Goal: Information Seeking & Learning: Learn about a topic

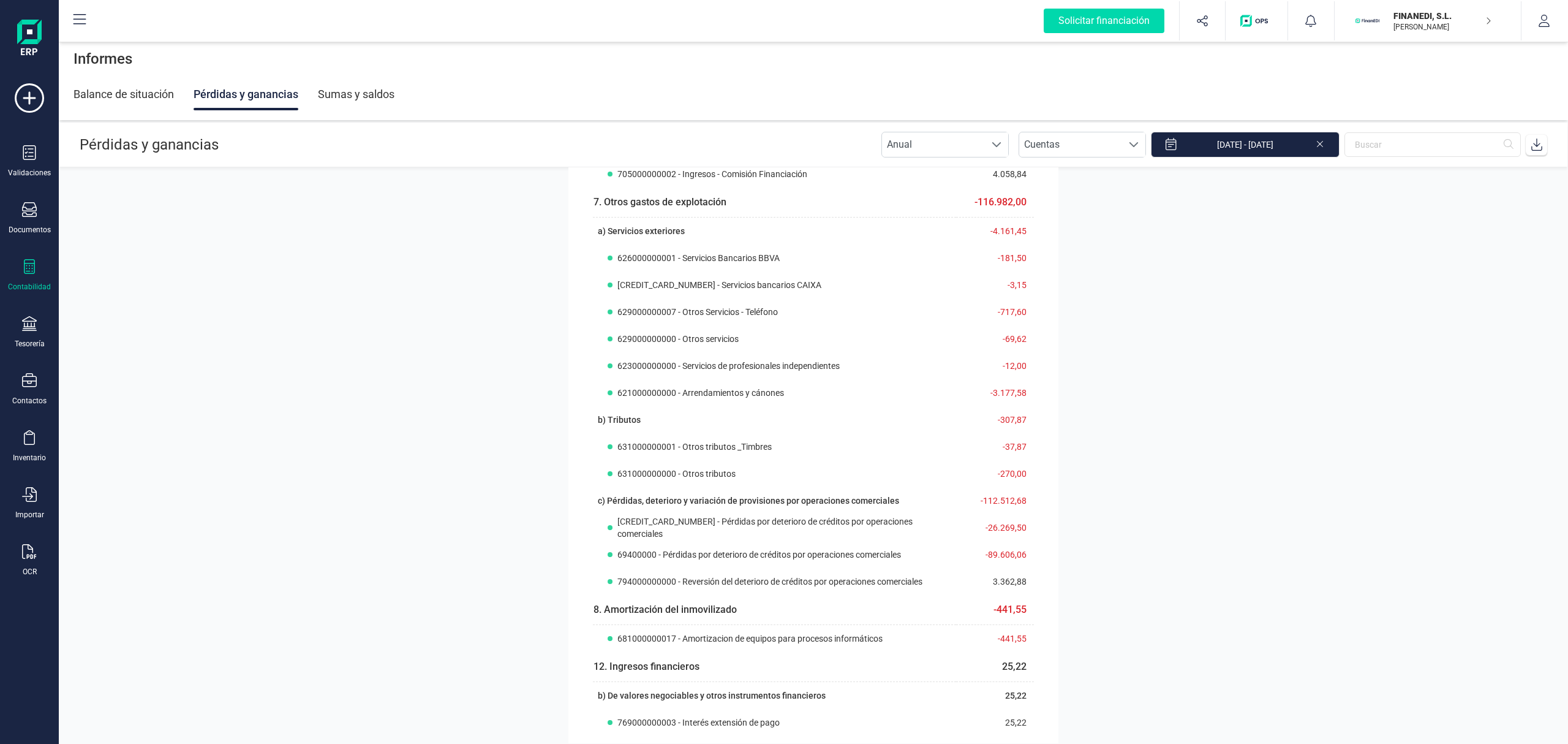
scroll to position [327, 0]
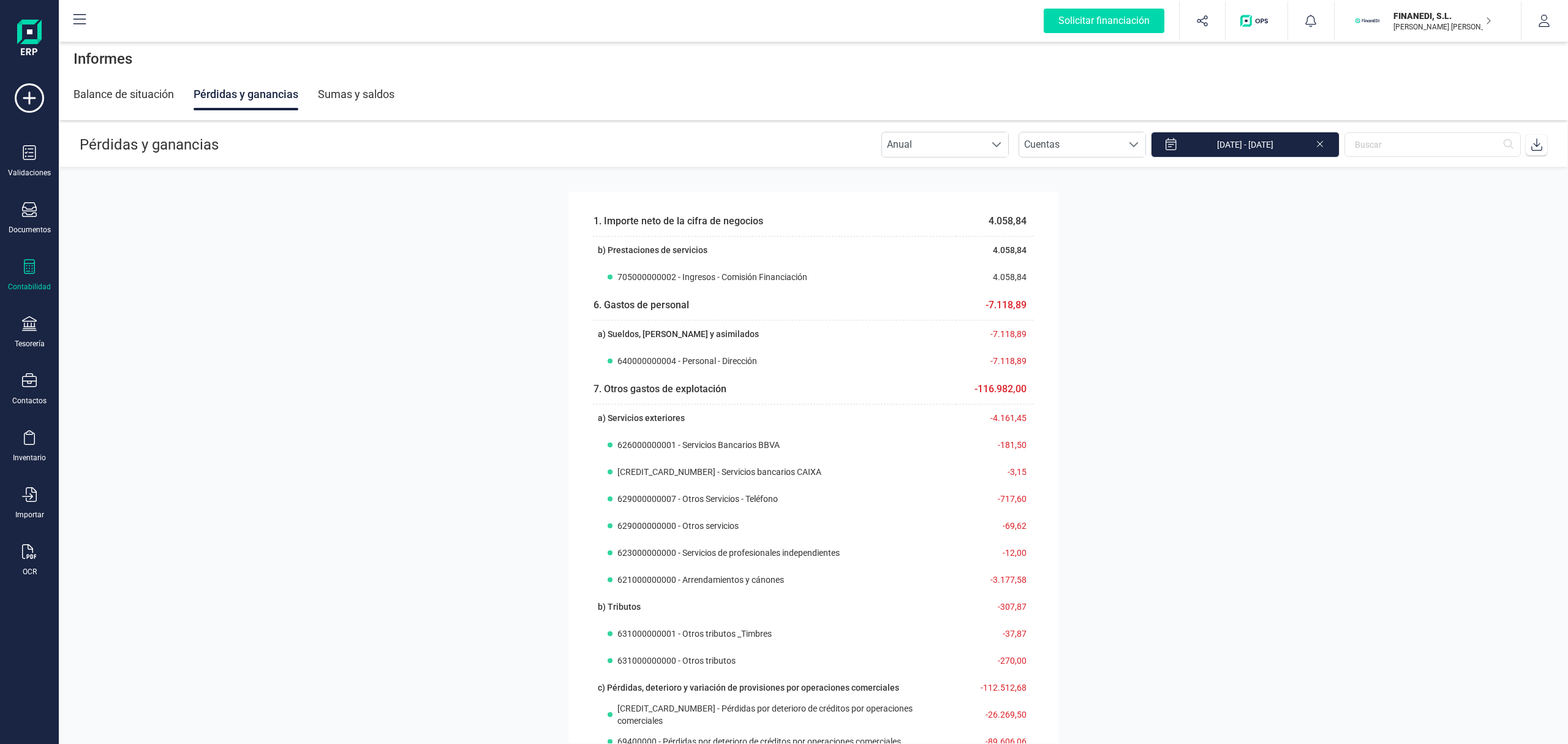
scroll to position [528, 0]
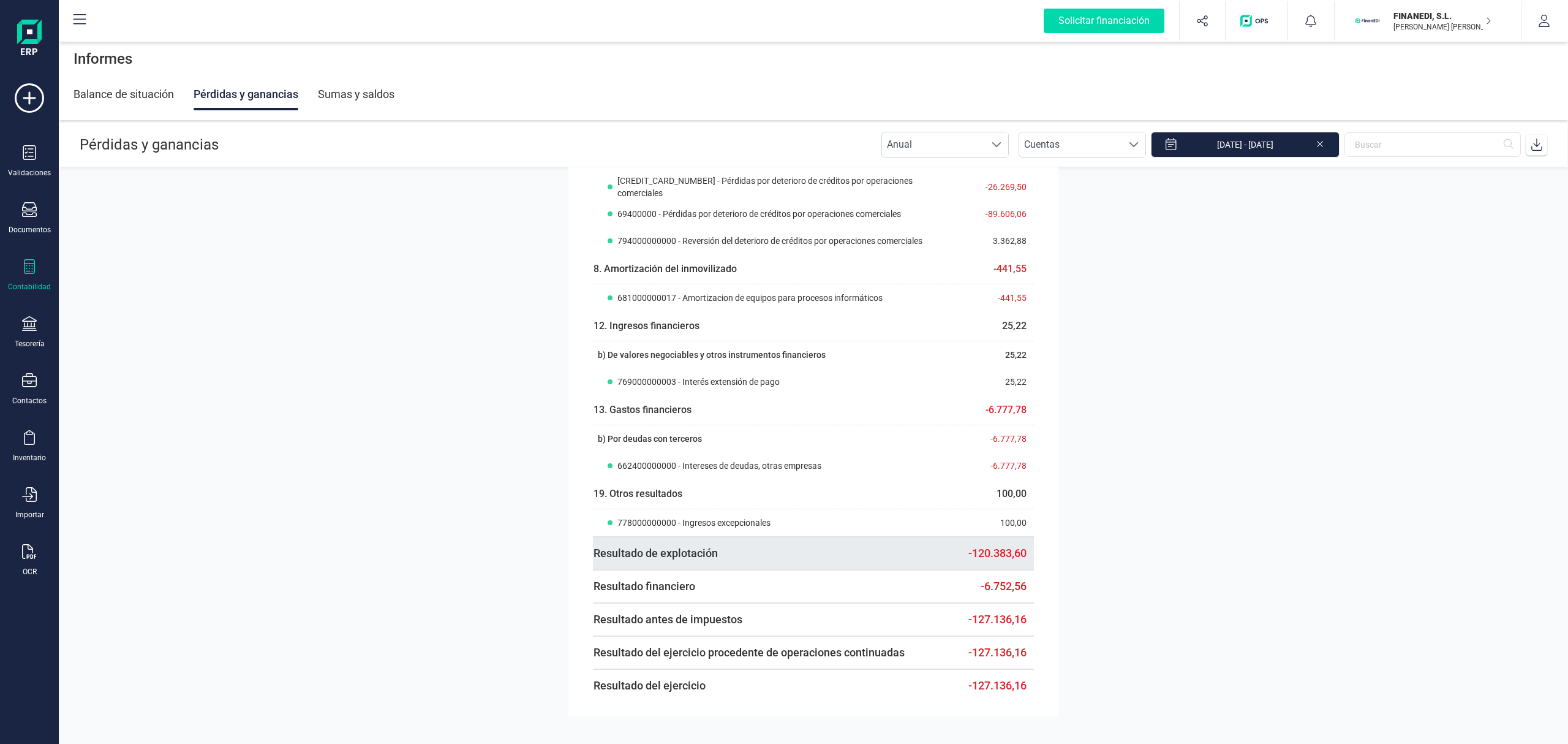
click at [990, 550] on td "-120.383,60" at bounding box center [995, 553] width 78 height 33
click at [1088, 536] on section "1. Importe neto de [PERSON_NAME] de negocios 4.058,84 b) Prestaciones de servic…" at bounding box center [813, 455] width 1509 height 576
click at [972, 563] on td "-120.383,60" at bounding box center [995, 553] width 78 height 33
click at [973, 550] on td "-120.383,60" at bounding box center [995, 553] width 78 height 33
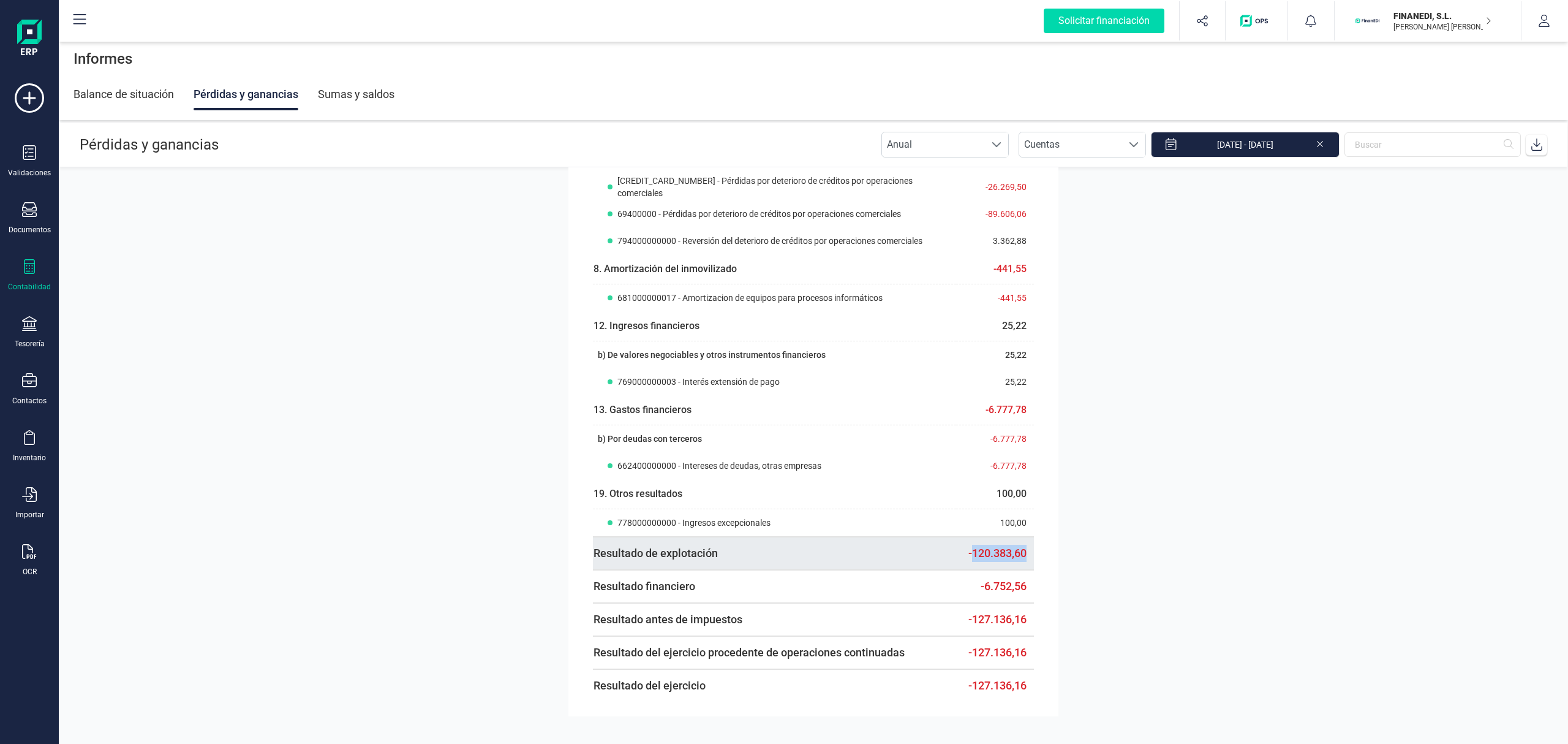
click at [973, 550] on td "-120.383,60" at bounding box center [995, 553] width 78 height 33
click at [1075, 531] on section "1. Importe neto de [PERSON_NAME] de negocios 4.058,84 b) Prestaciones de servic…" at bounding box center [813, 455] width 1509 height 576
click at [994, 552] on td "-120.383,60" at bounding box center [995, 553] width 78 height 33
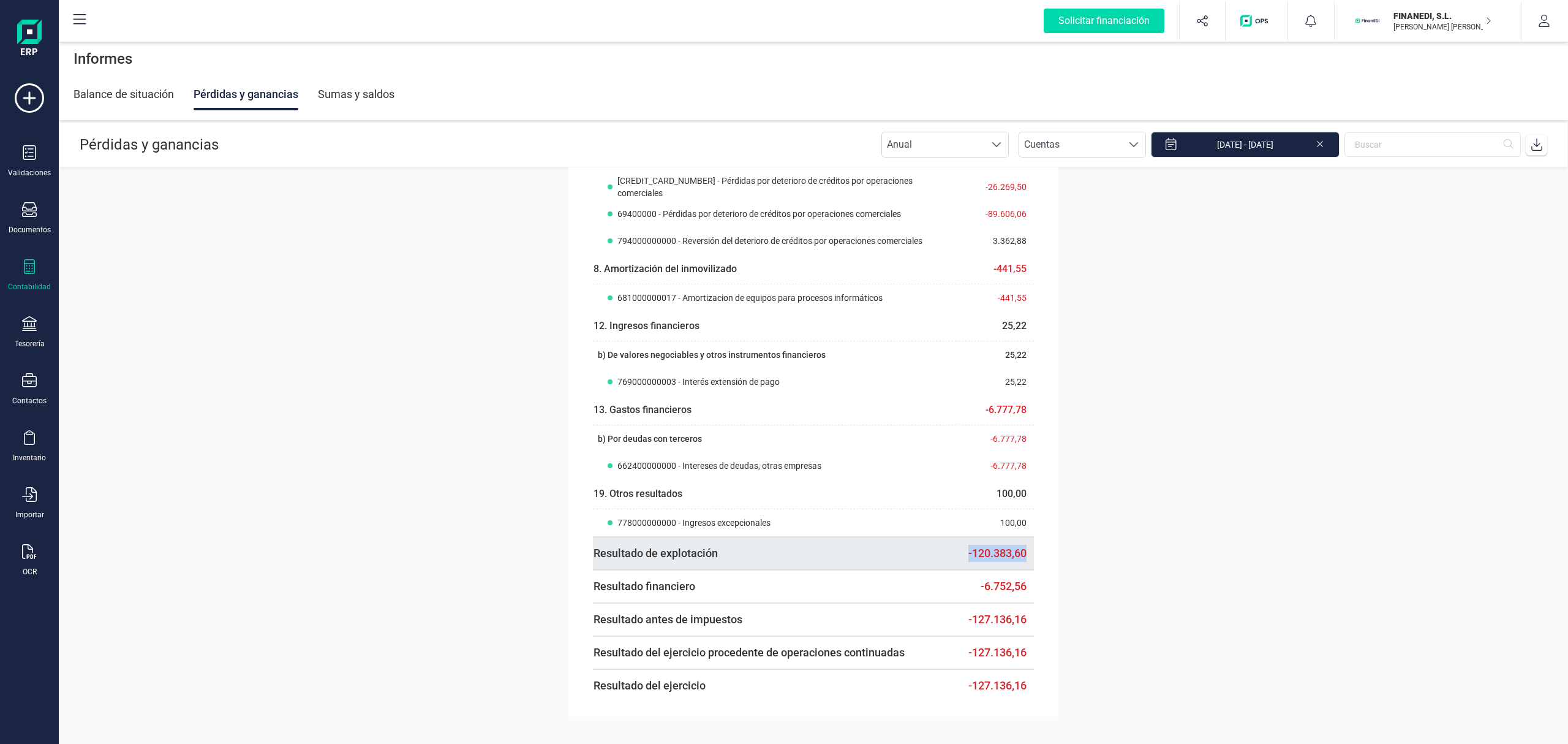
click at [994, 552] on td "-120.383,60" at bounding box center [995, 553] width 78 height 33
click at [1092, 533] on section "1. Importe neto de [PERSON_NAME] de negocios 4.058,84 b) Prestaciones de servic…" at bounding box center [813, 455] width 1509 height 576
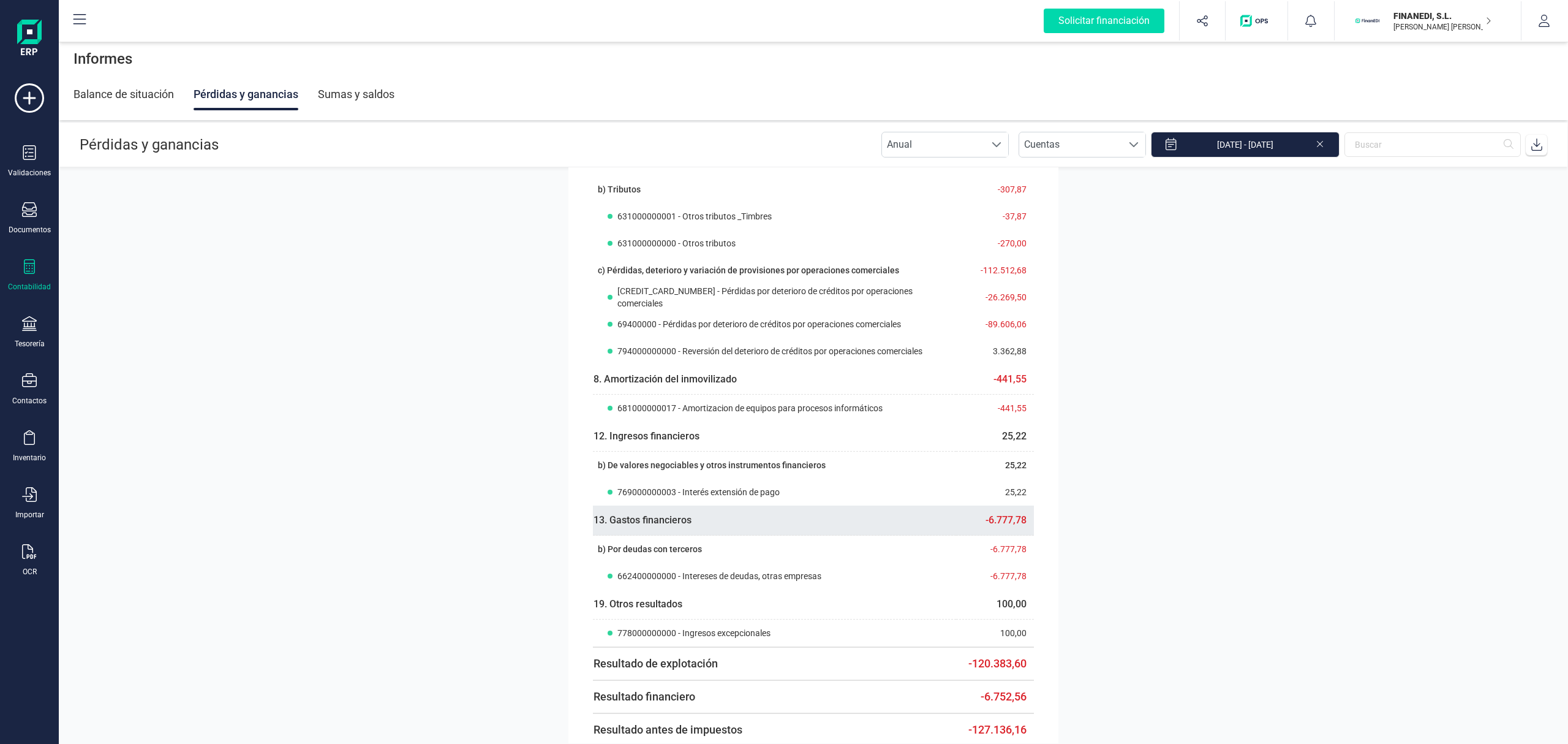
scroll to position [446, 0]
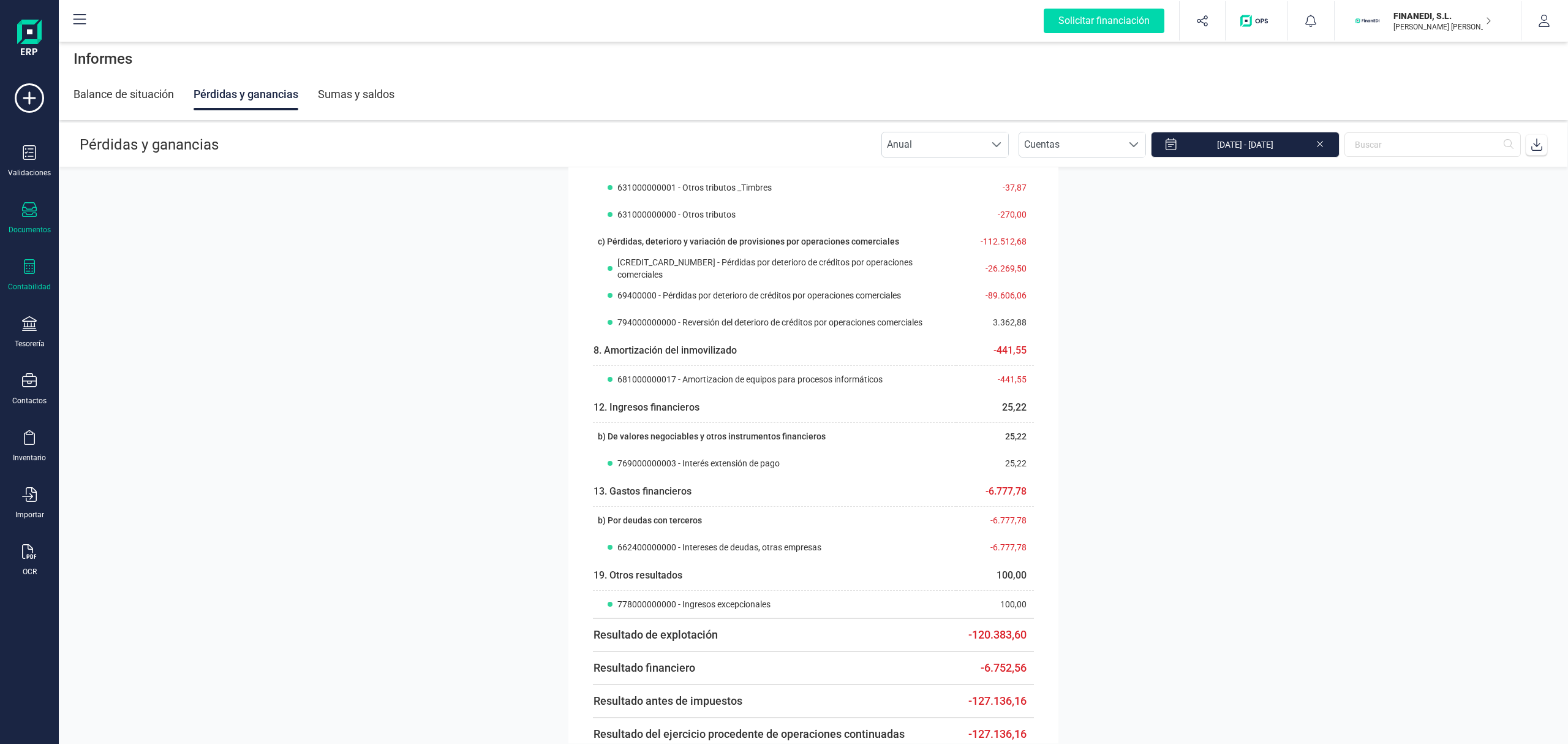
click at [32, 213] on icon at bounding box center [29, 210] width 15 height 15
click at [34, 145] on icon at bounding box center [29, 153] width 13 height 15
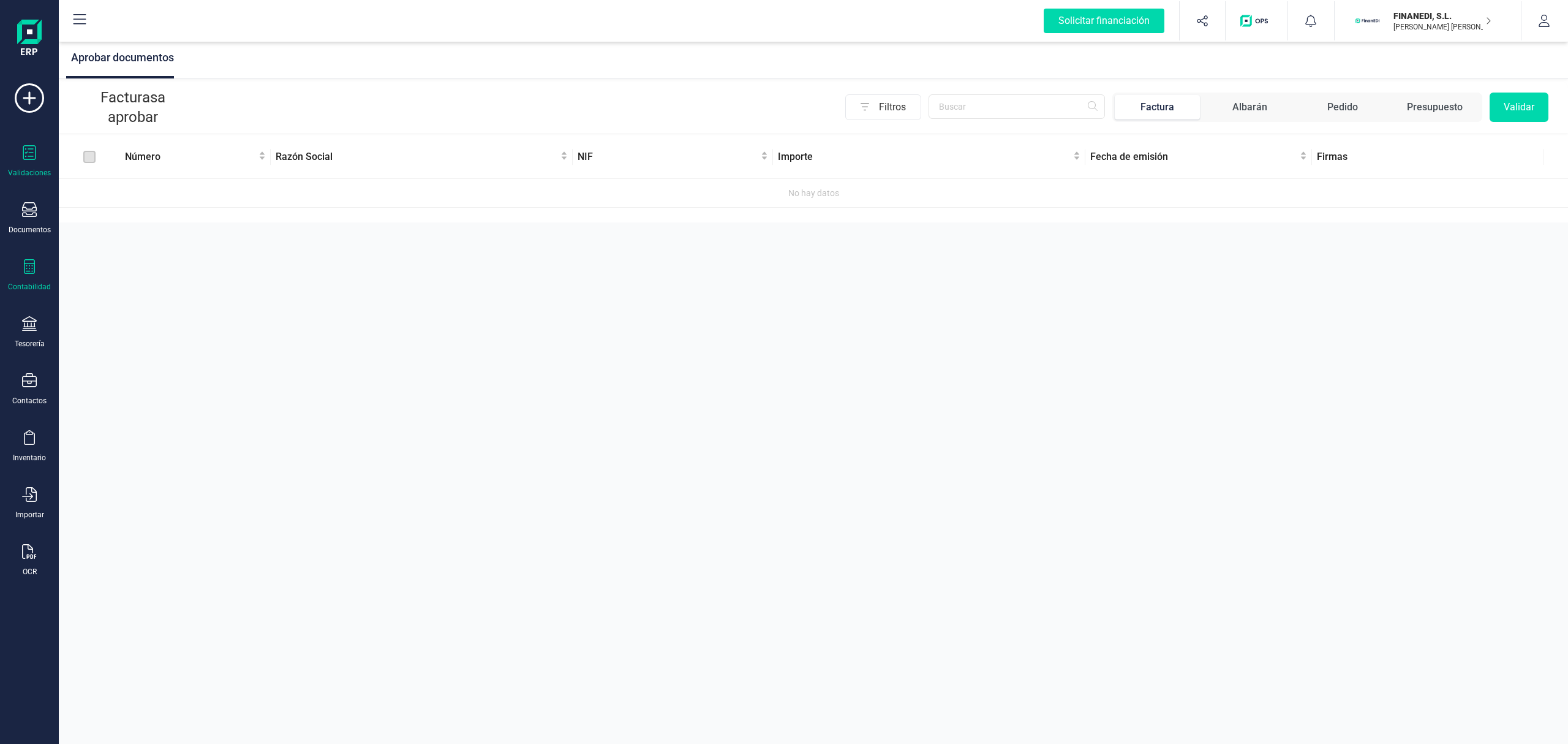
click at [32, 261] on icon at bounding box center [29, 267] width 15 height 15
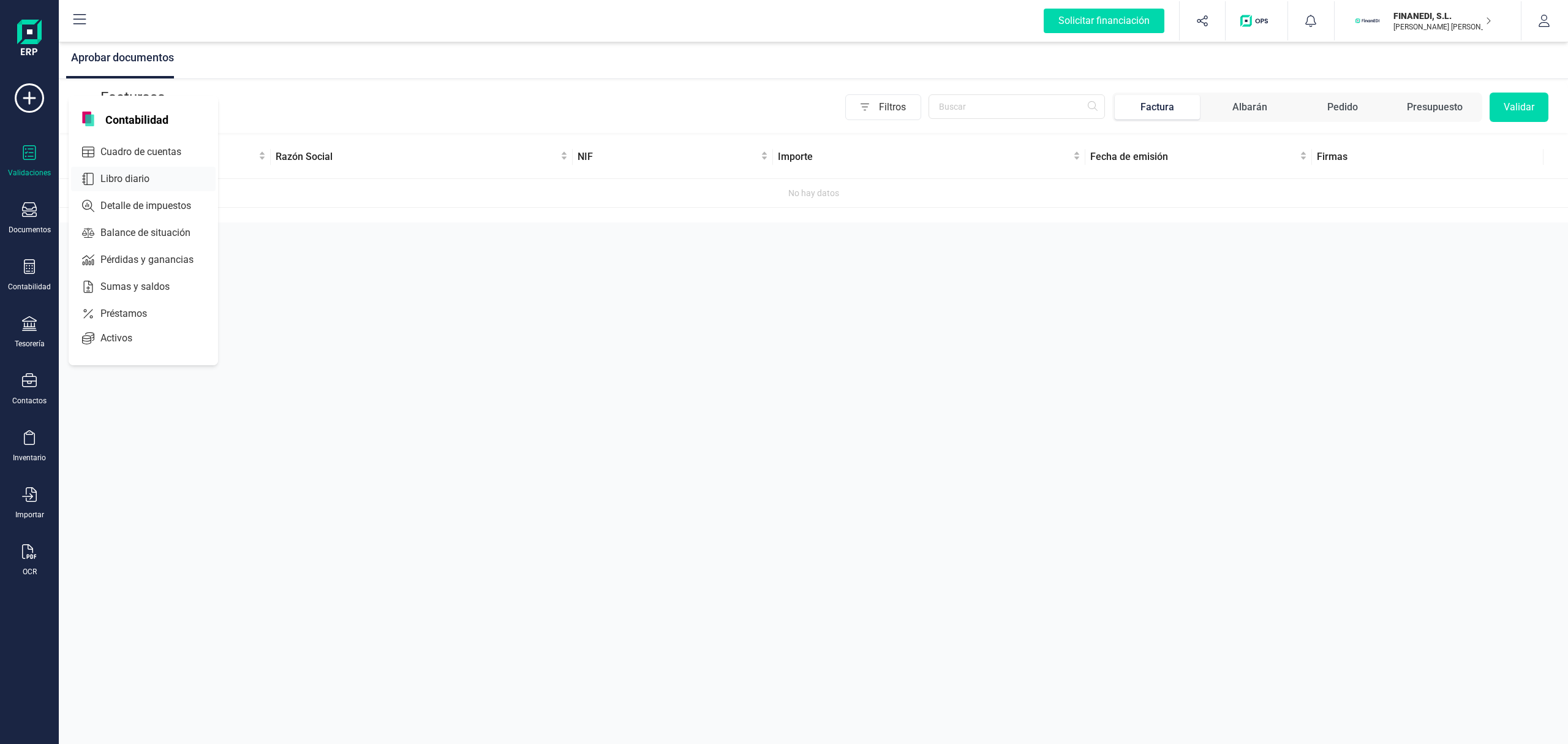
click at [161, 172] on span "Libro diario" at bounding box center [133, 179] width 76 height 15
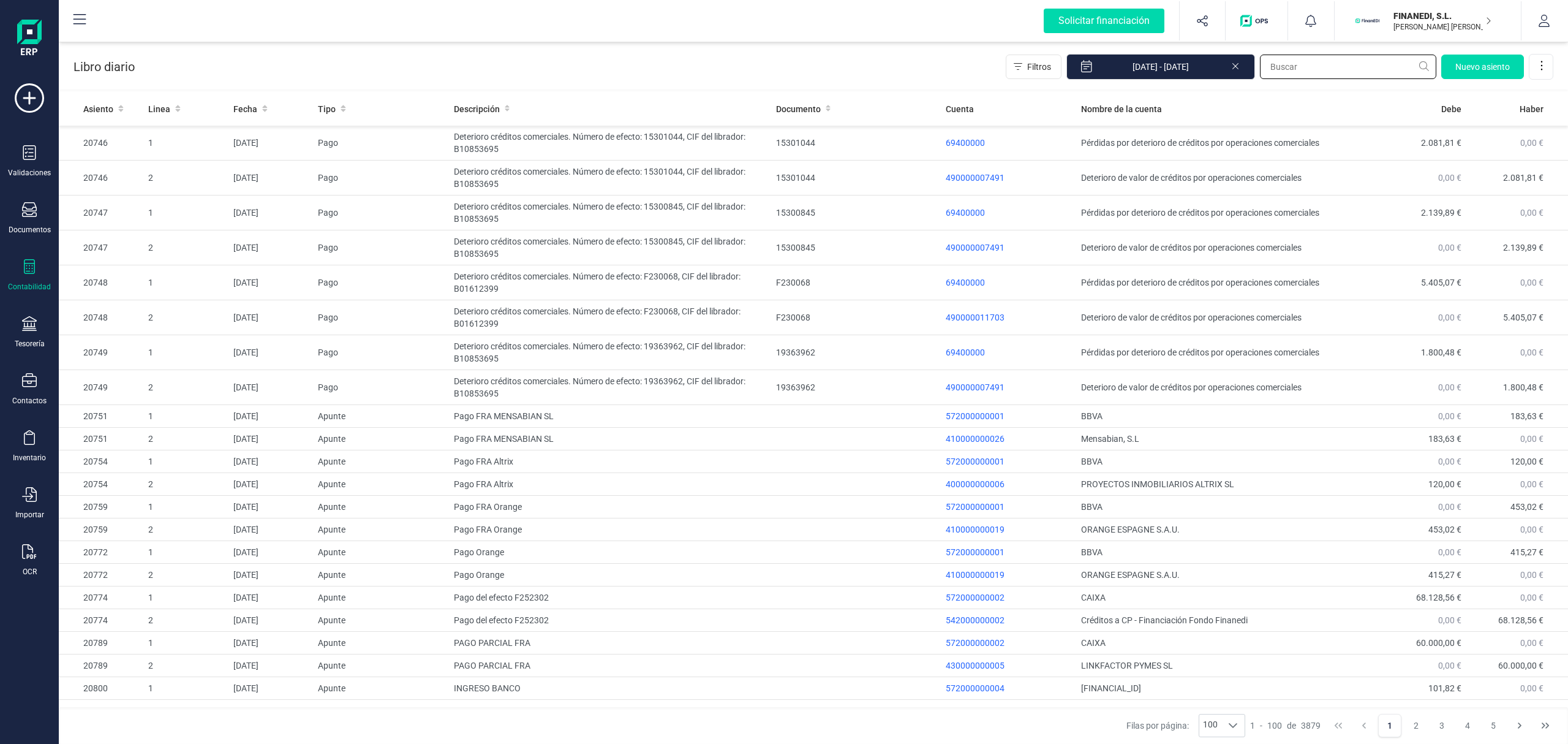
click at [1298, 62] on input "text" at bounding box center [1348, 66] width 177 height 25
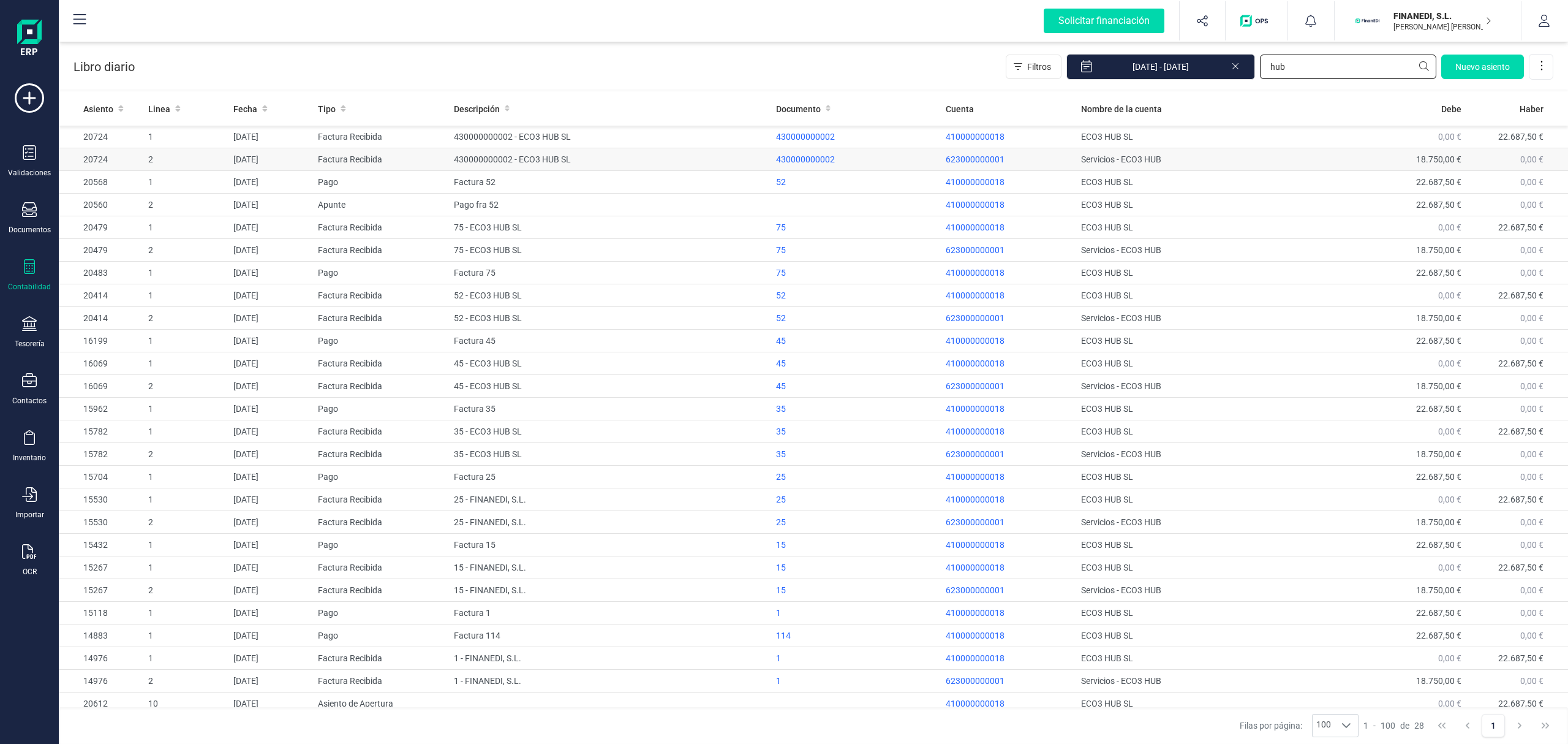
type input "hub"
click at [1103, 163] on td "Servicios - ECO3 HUB" at bounding box center [1220, 159] width 288 height 23
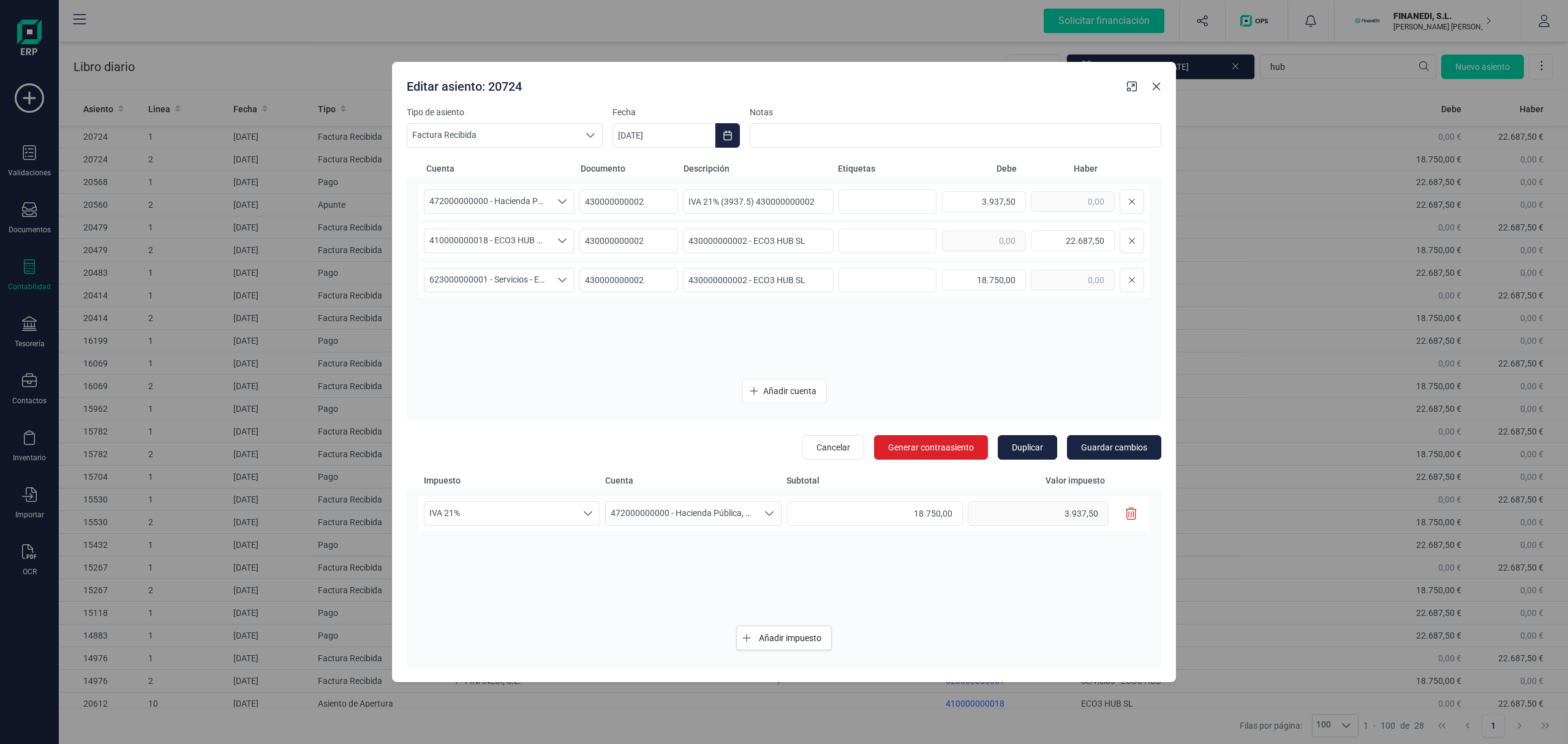
click at [1152, 87] on icon "button" at bounding box center [1156, 86] width 10 height 10
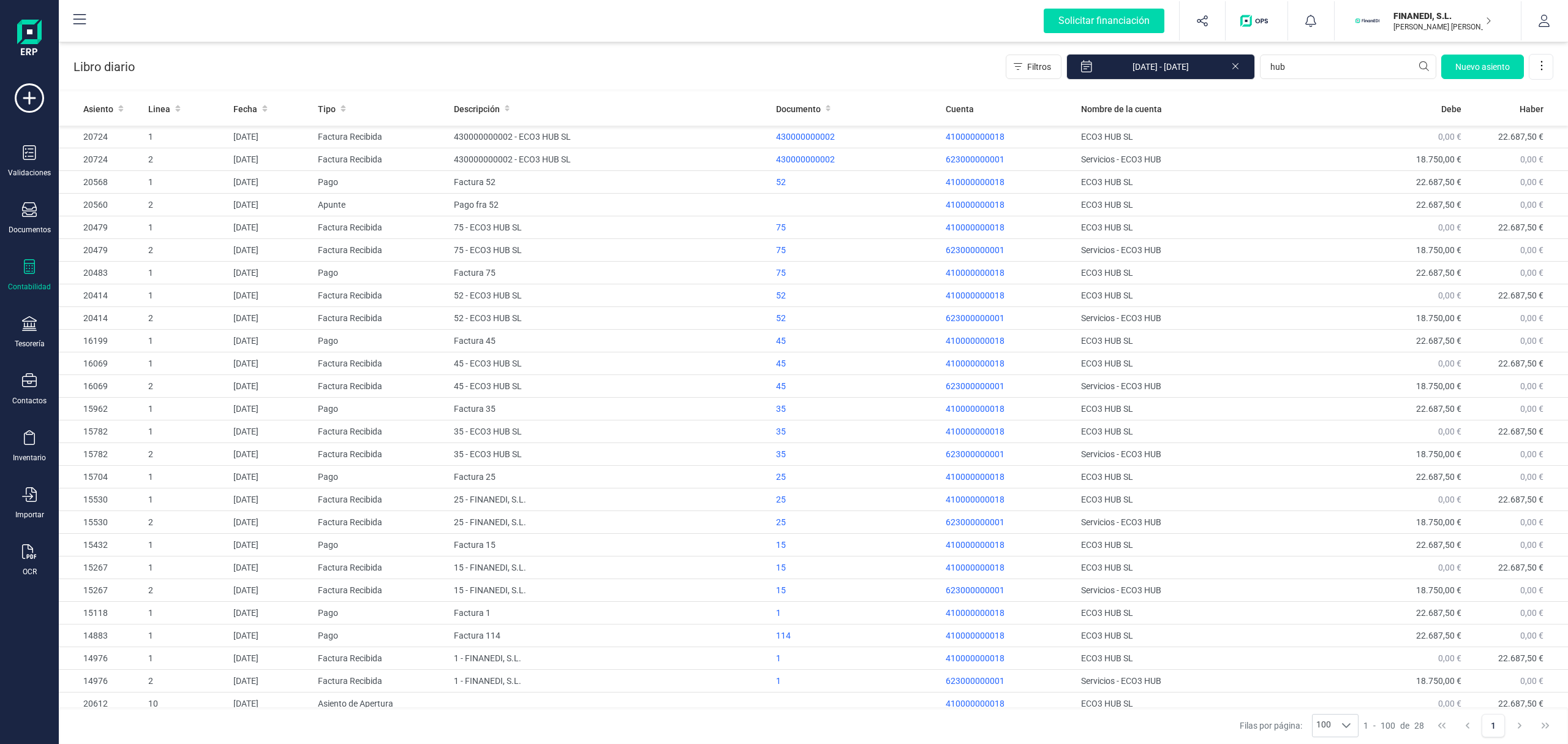
click at [20, 201] on div "Validaciones Documentos Documentos Presupuestos Pedidos Albaranes Facturas Fact…" at bounding box center [29, 334] width 49 height 503
click at [30, 214] on icon at bounding box center [29, 210] width 15 height 15
click at [150, 189] on div "Facturas" at bounding box center [142, 177] width 147 height 27
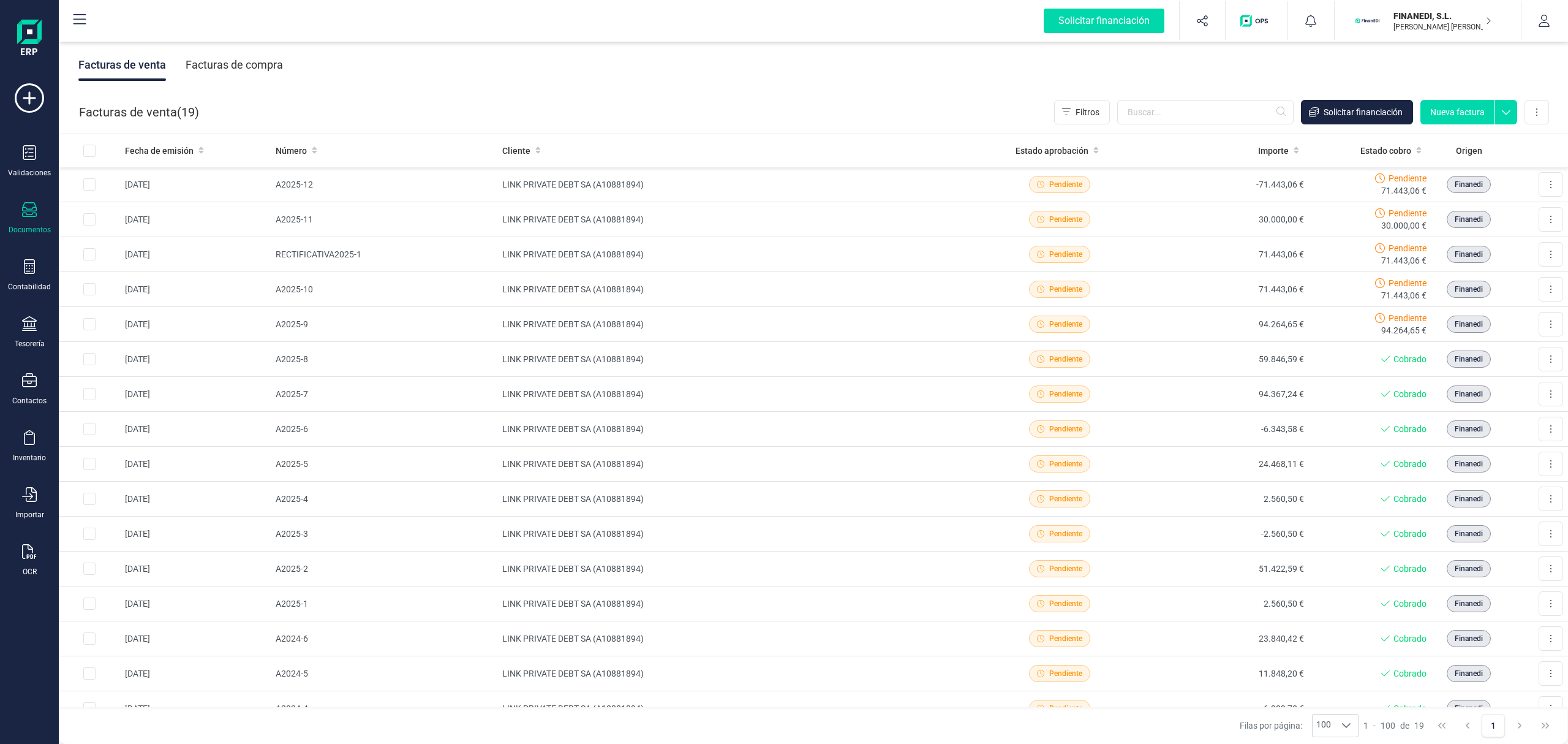
click at [209, 68] on div "Facturas de compra" at bounding box center [234, 65] width 98 height 32
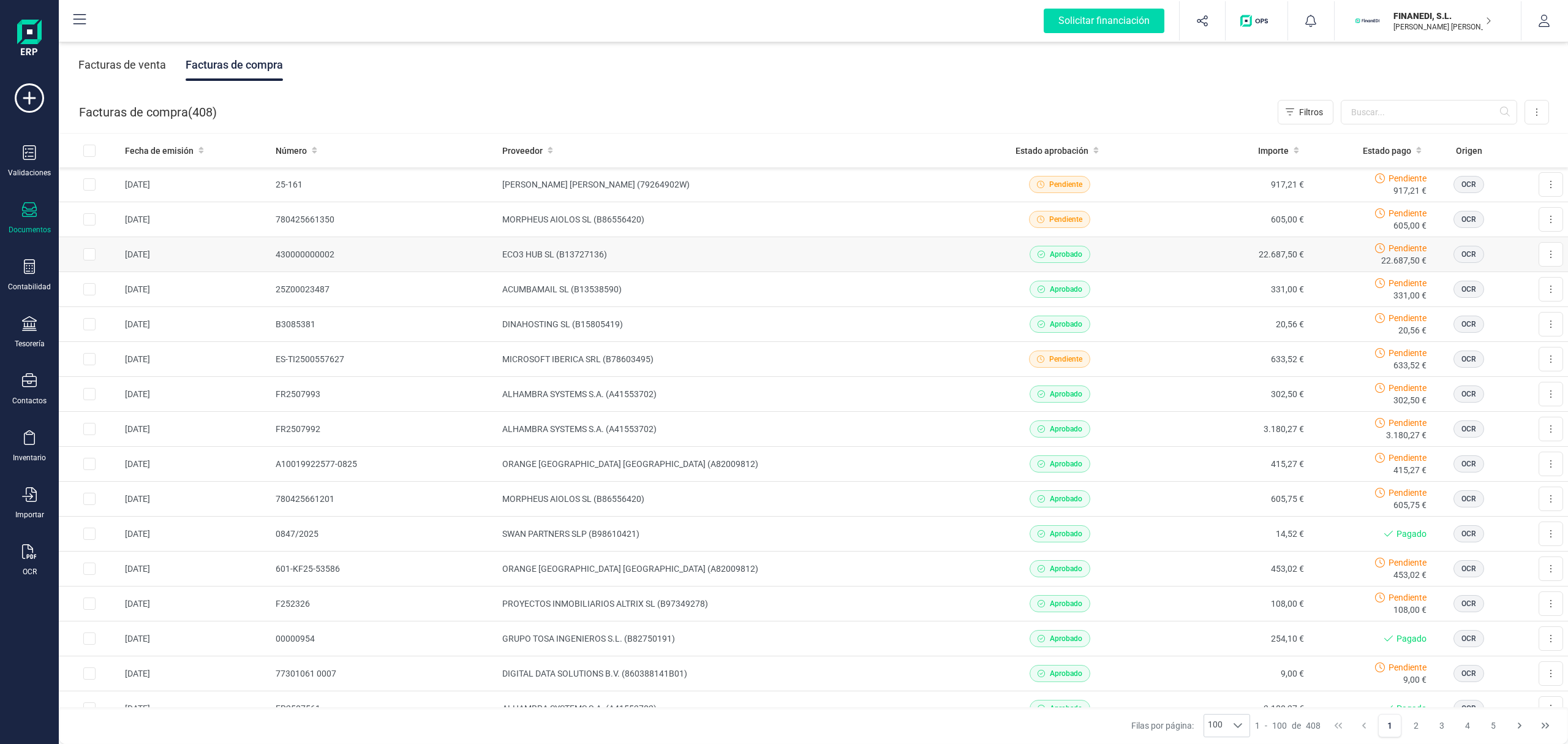
click at [581, 257] on td "ECO3 HUB SL (B13727136)" at bounding box center [737, 254] width 480 height 35
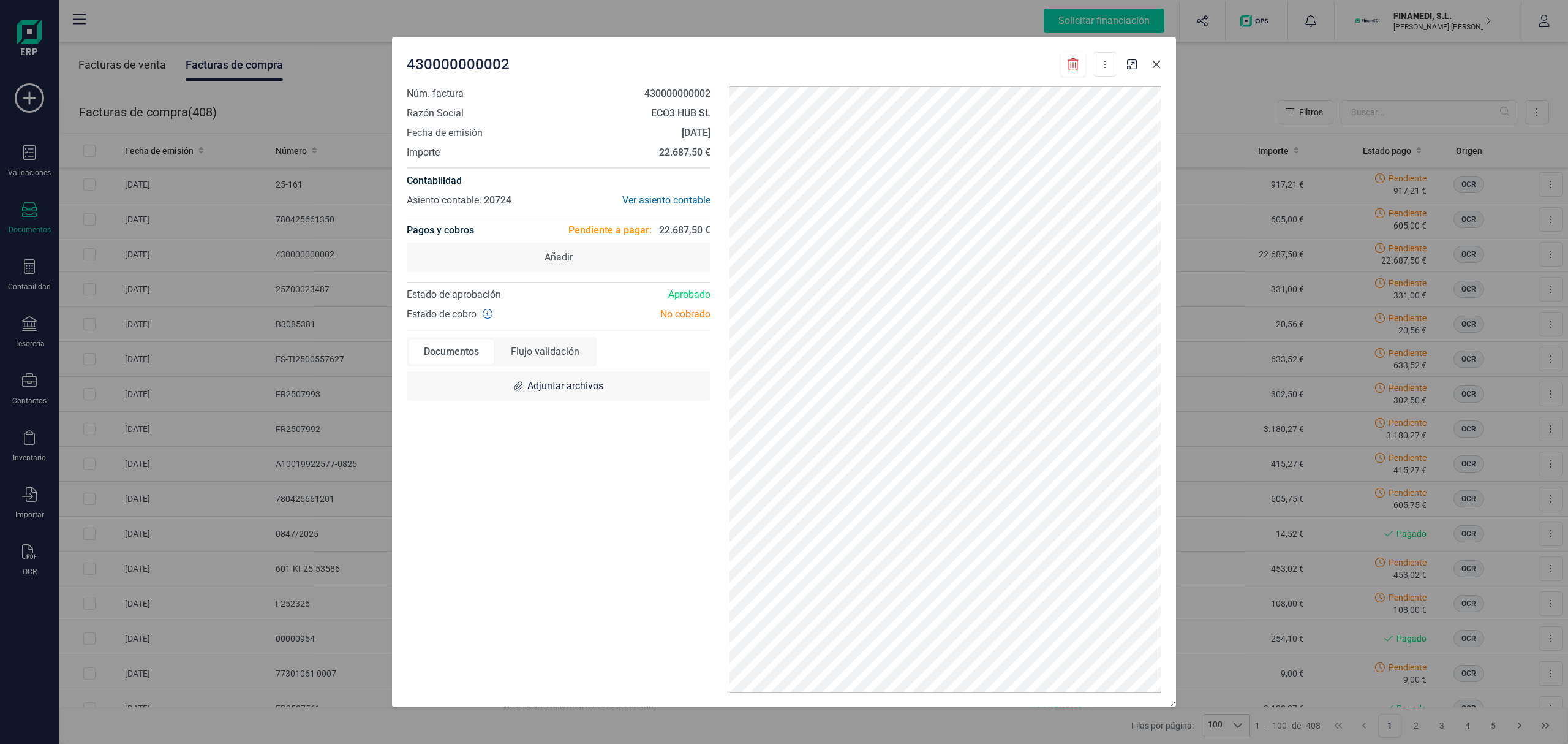
click at [1152, 60] on icon "button" at bounding box center [1156, 64] width 10 height 10
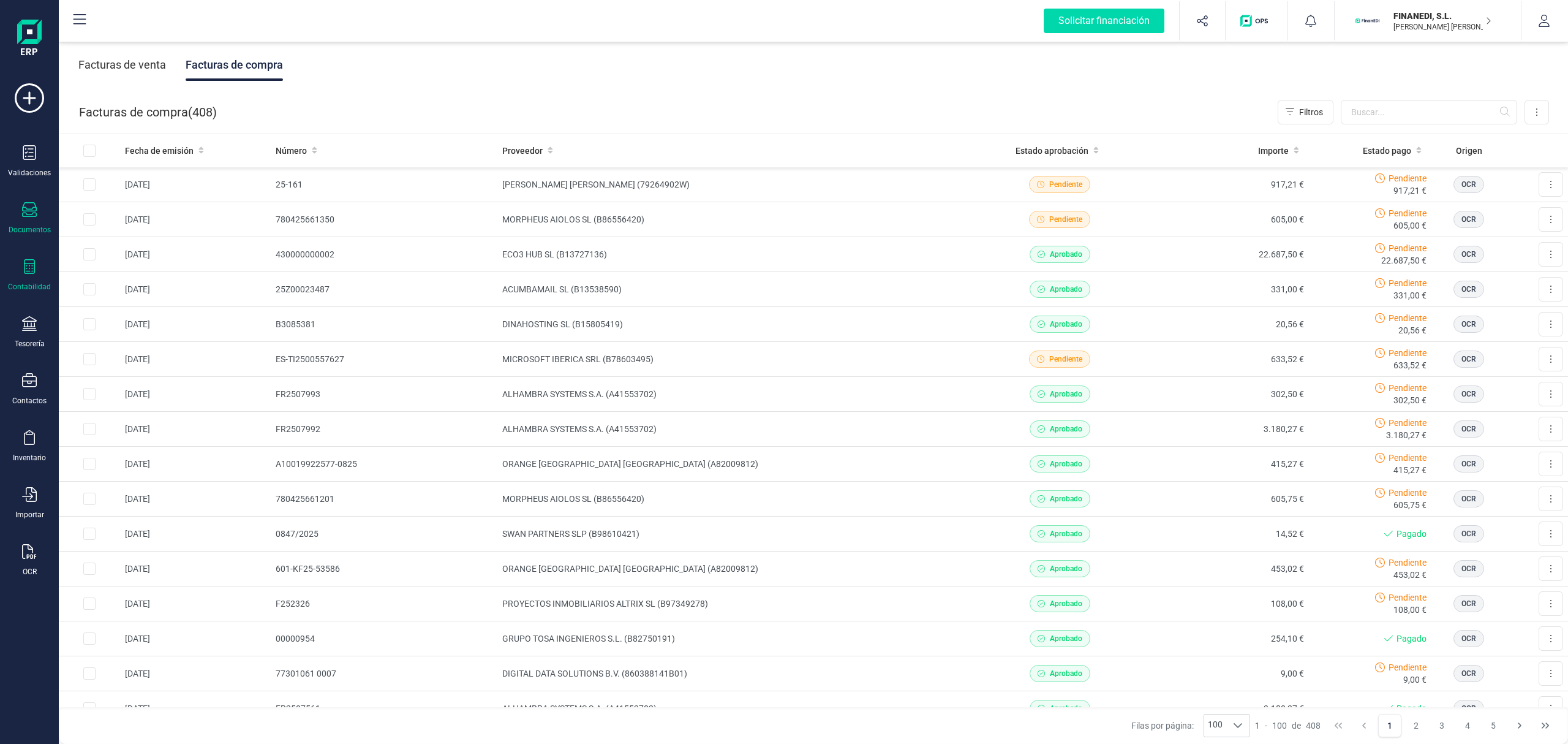
click at [13, 266] on div "Contabilidad" at bounding box center [29, 275] width 49 height 33
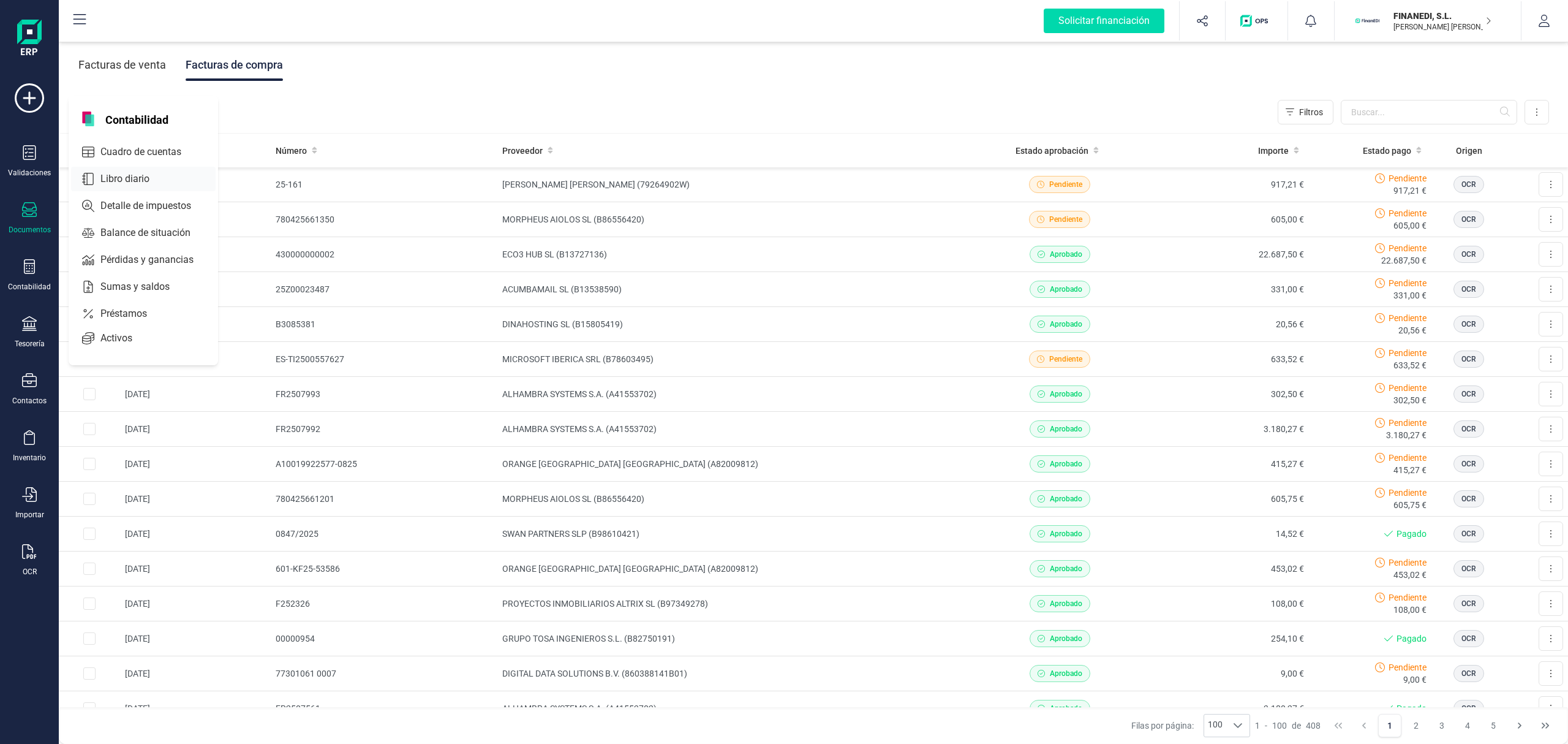
click at [136, 177] on span "Libro diario" at bounding box center [133, 179] width 76 height 15
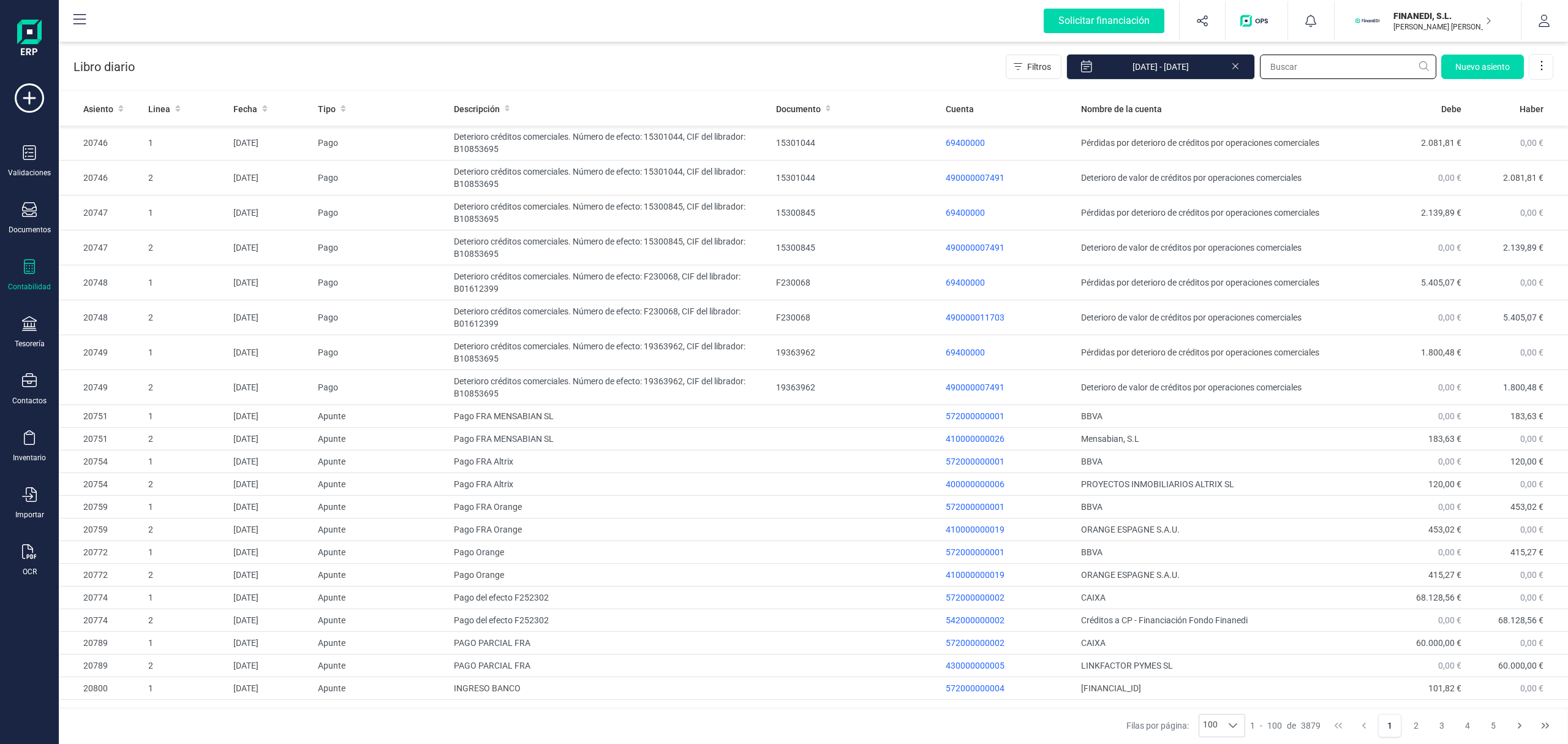
click at [1359, 64] on input "text" at bounding box center [1348, 66] width 177 height 25
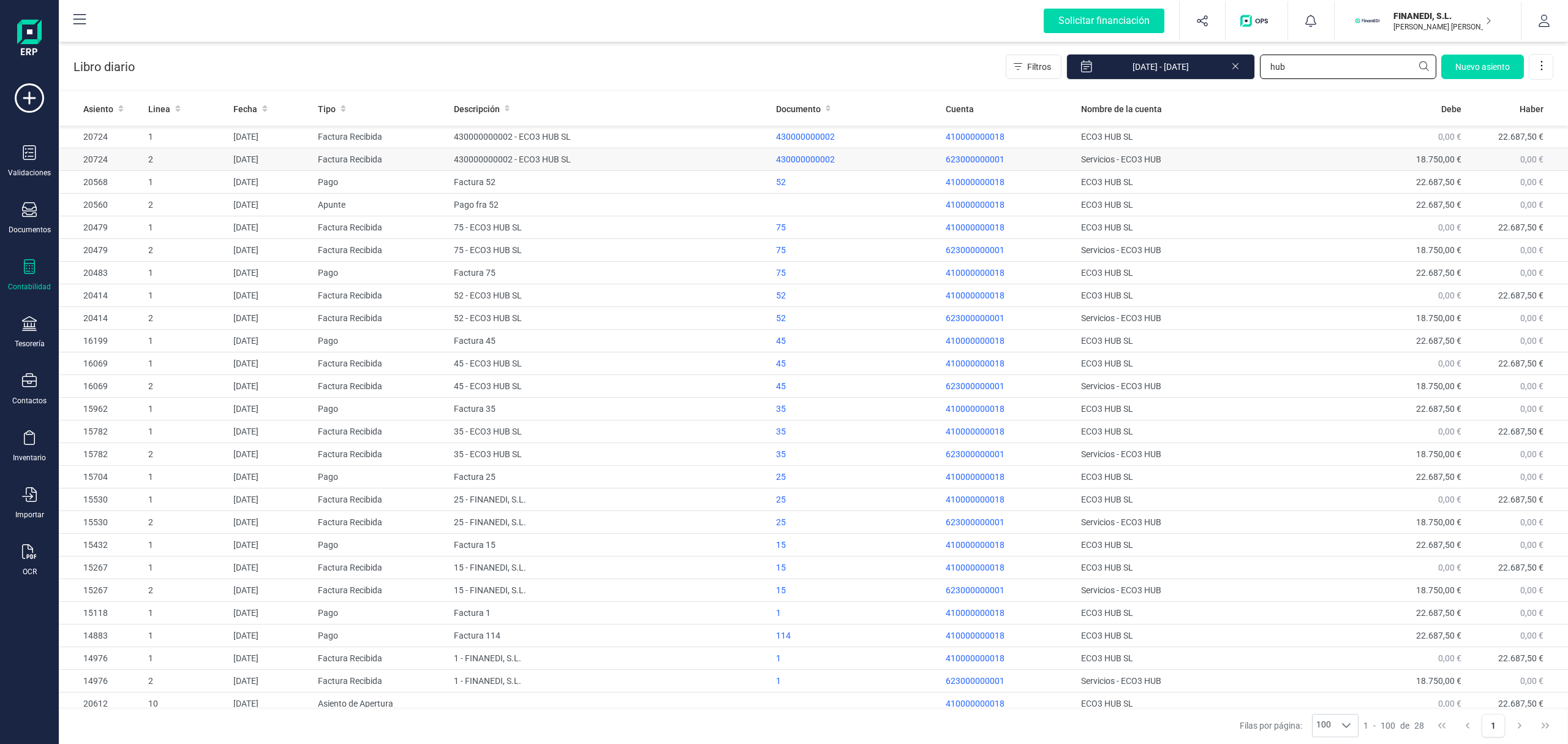
type input "hub"
click at [258, 163] on td "[DATE]" at bounding box center [270, 159] width 84 height 23
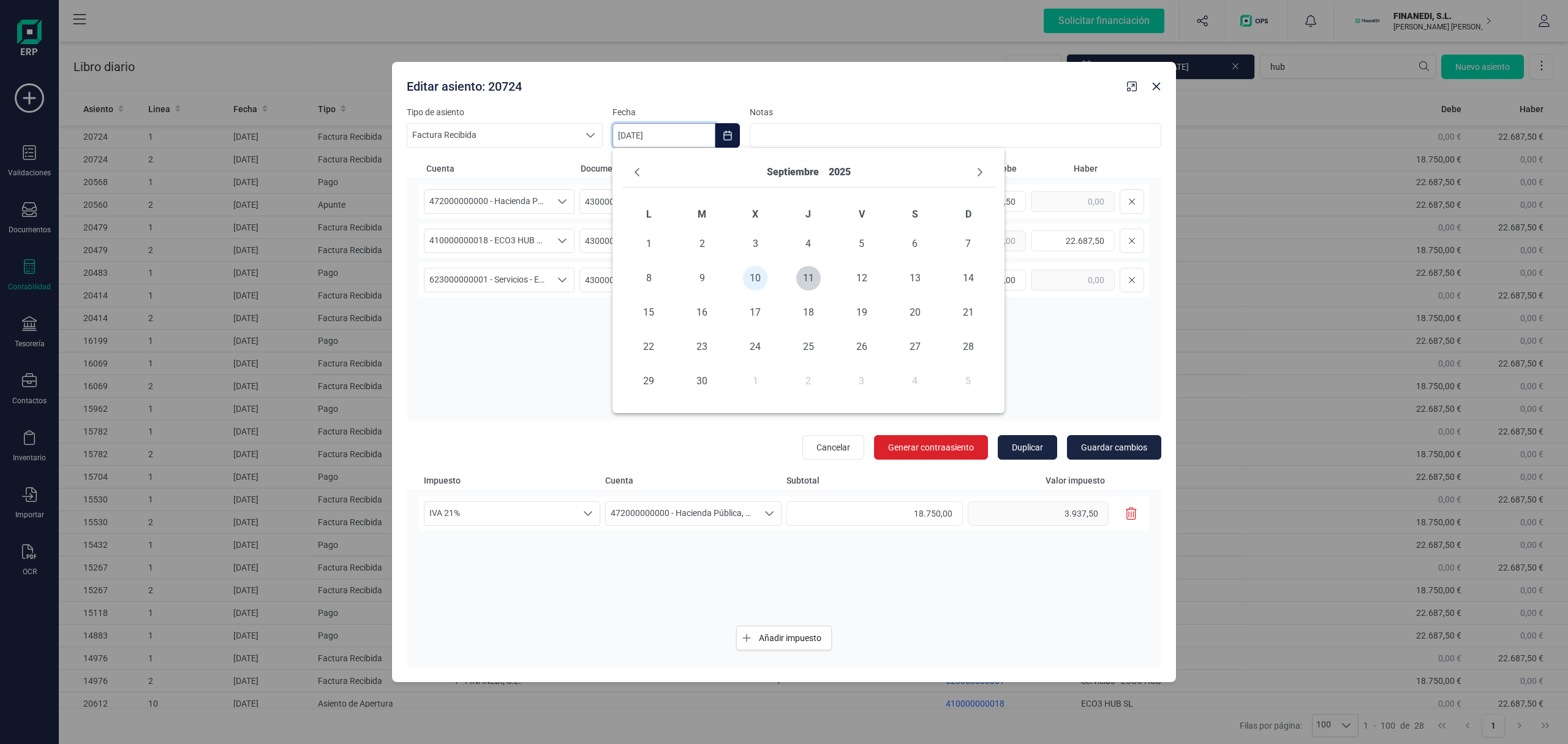
click at [654, 131] on input "[DATE]" at bounding box center [664, 135] width 103 height 25
click at [632, 169] on icon "Previous Month" at bounding box center [636, 172] width 10 height 10
click at [806, 382] on span "28" at bounding box center [808, 381] width 25 height 25
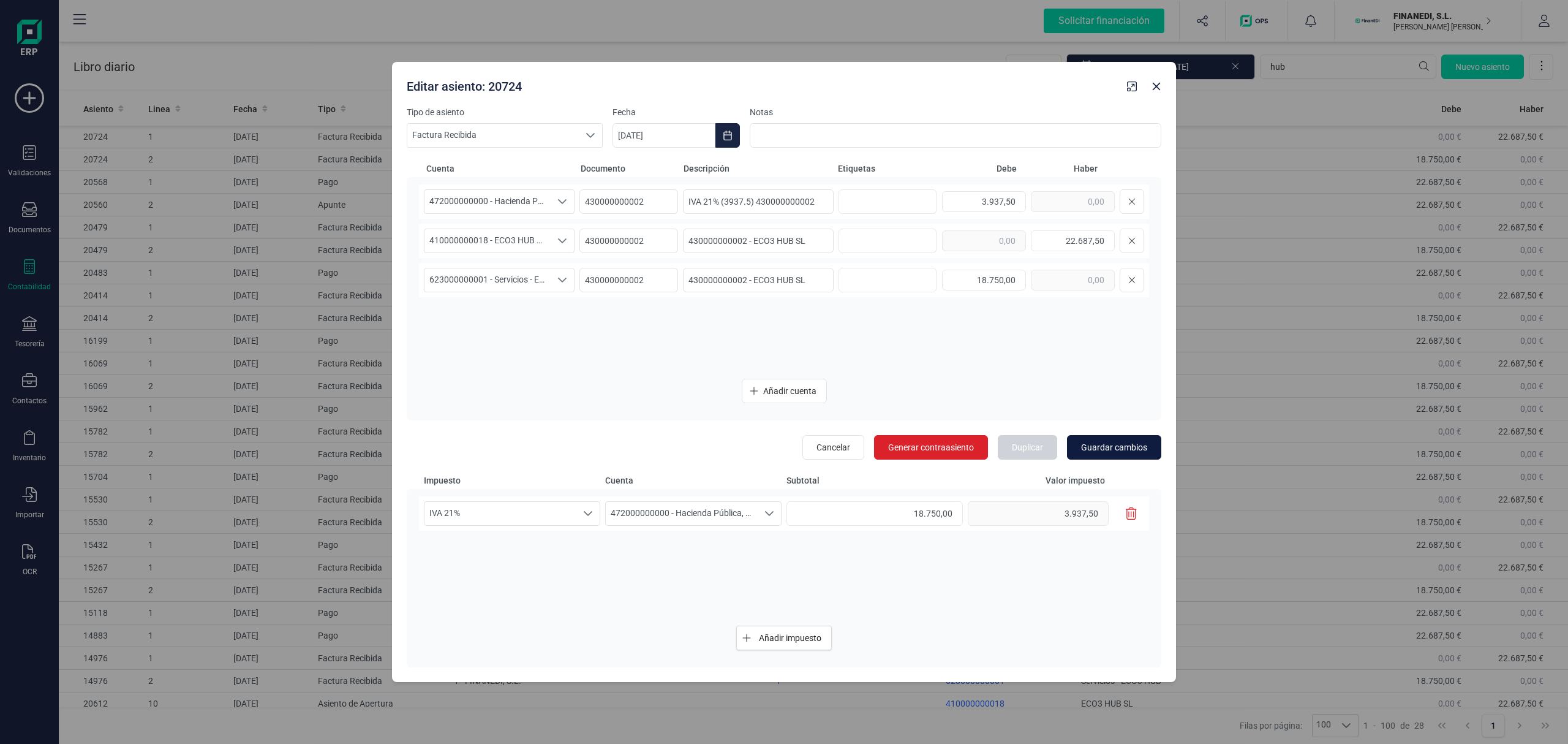
click at [1093, 442] on span "Guardar cambios" at bounding box center [1114, 447] width 66 height 12
type input "[DATE]"
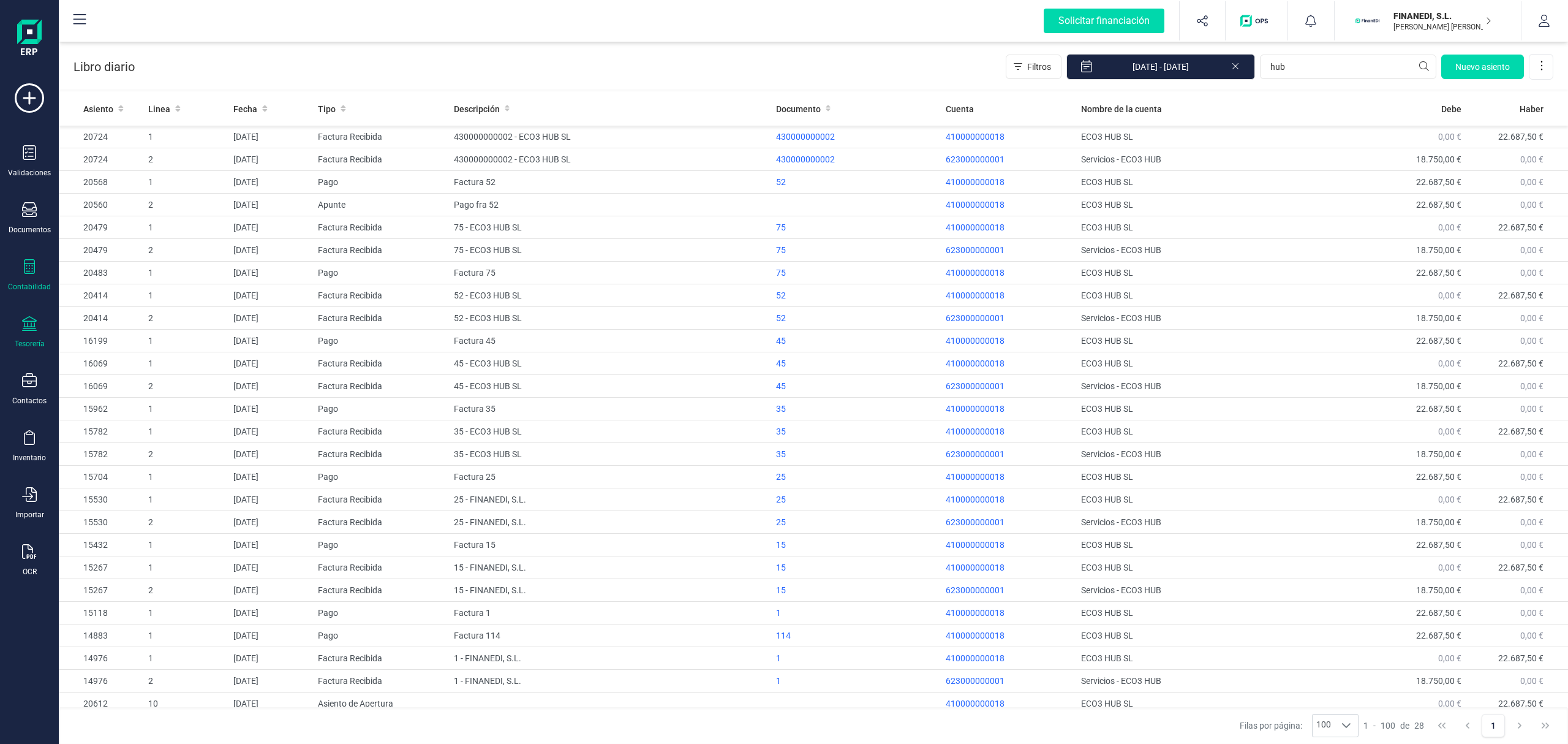
click at [28, 319] on icon at bounding box center [29, 323] width 15 height 15
click at [19, 226] on div "Documentos" at bounding box center [29, 230] width 42 height 10
click at [32, 210] on icon at bounding box center [29, 210] width 15 height 15
click at [37, 279] on div "Contabilidad" at bounding box center [29, 275] width 49 height 33
click at [177, 232] on span "Balance de situación" at bounding box center [154, 233] width 117 height 15
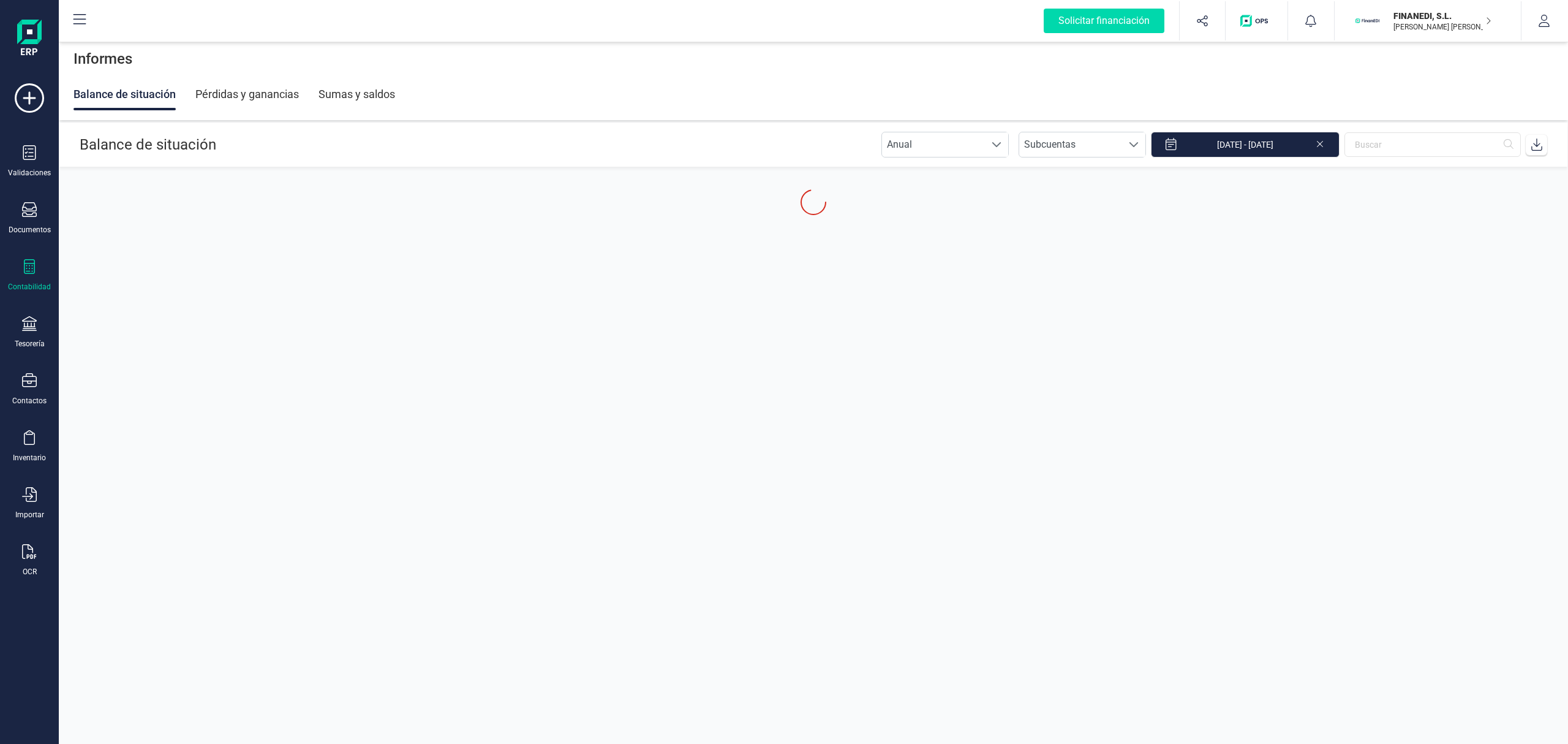
click at [241, 82] on div "Pérdidas y ganancias" at bounding box center [247, 94] width 104 height 32
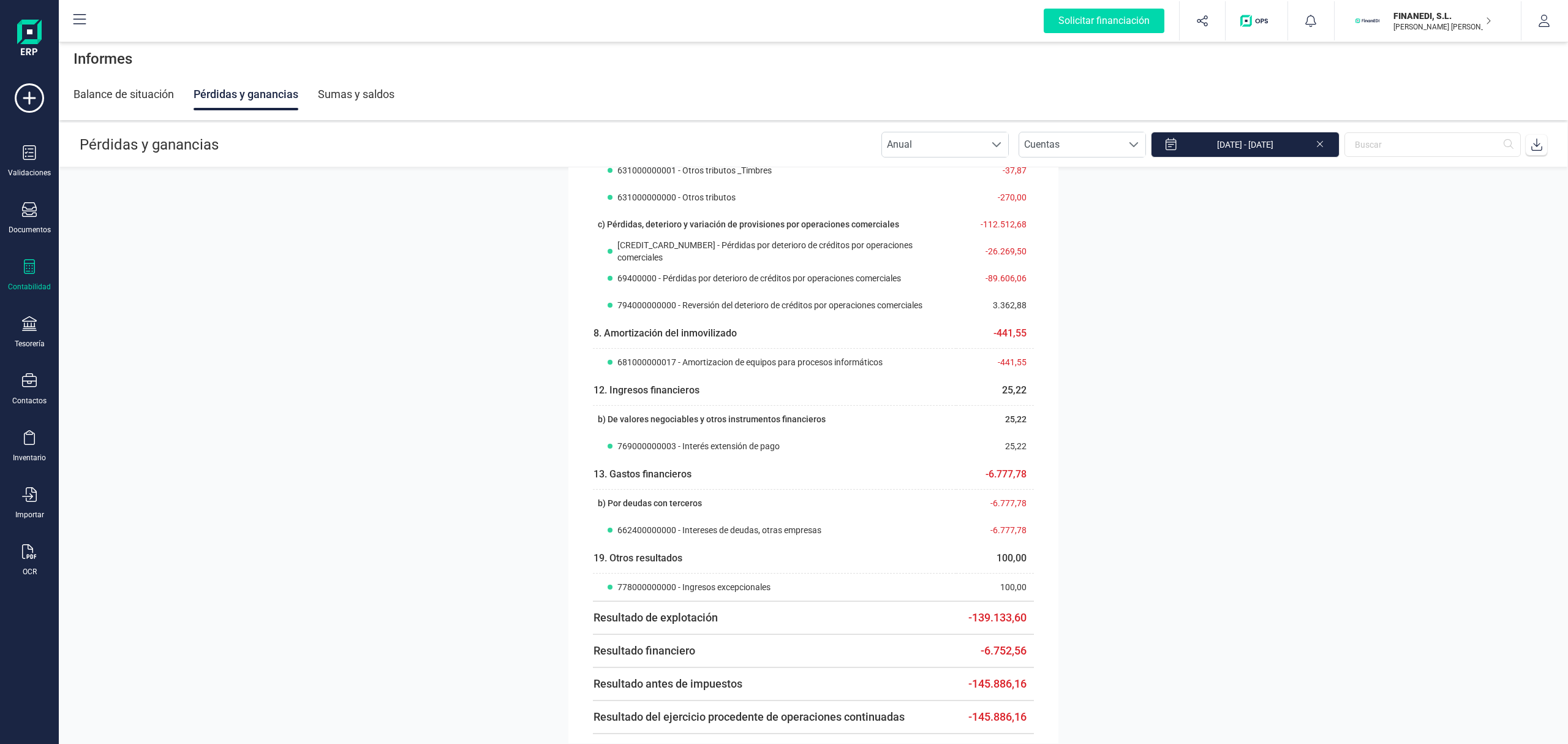
scroll to position [554, 0]
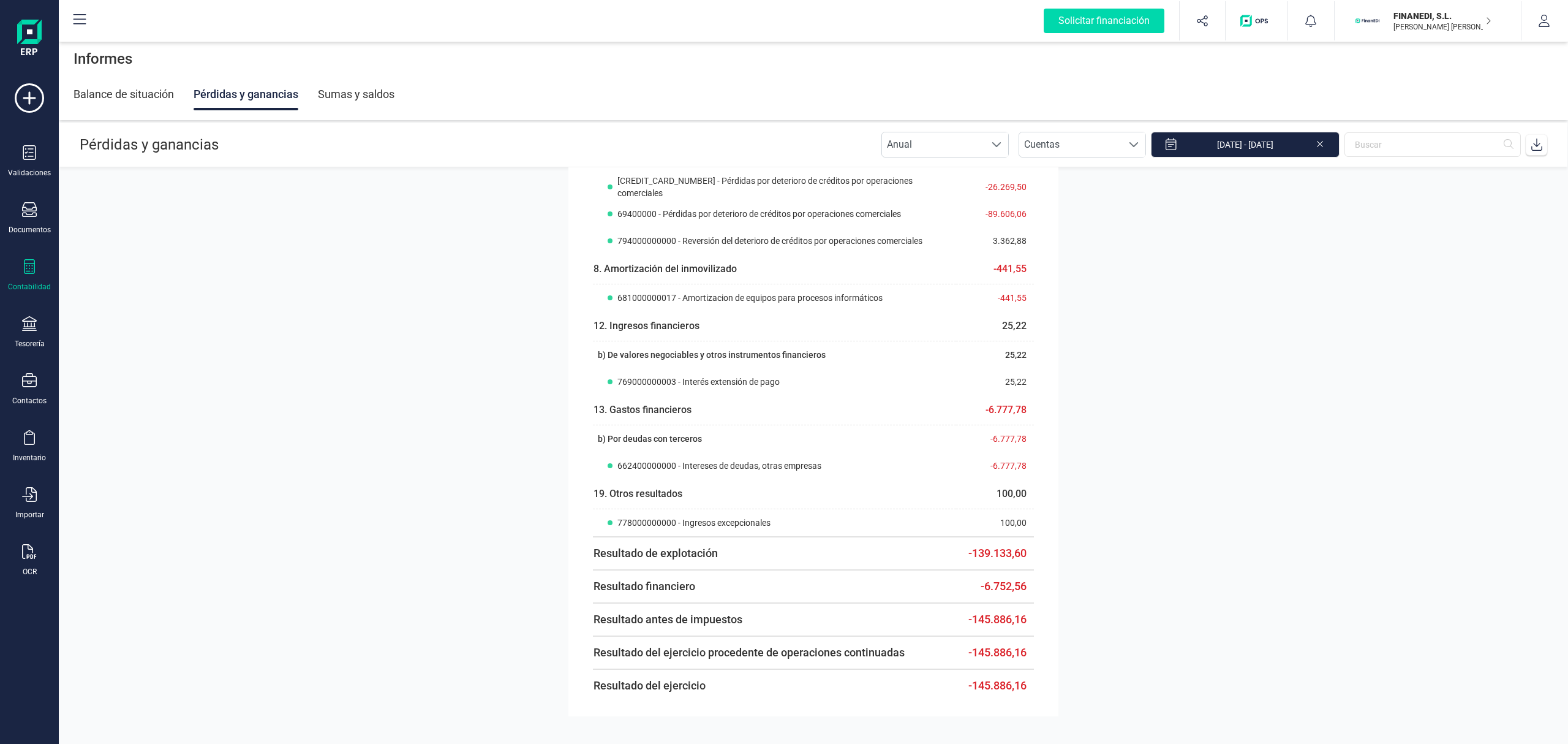
click at [150, 90] on div "Balance de situación" at bounding box center [124, 94] width 100 height 32
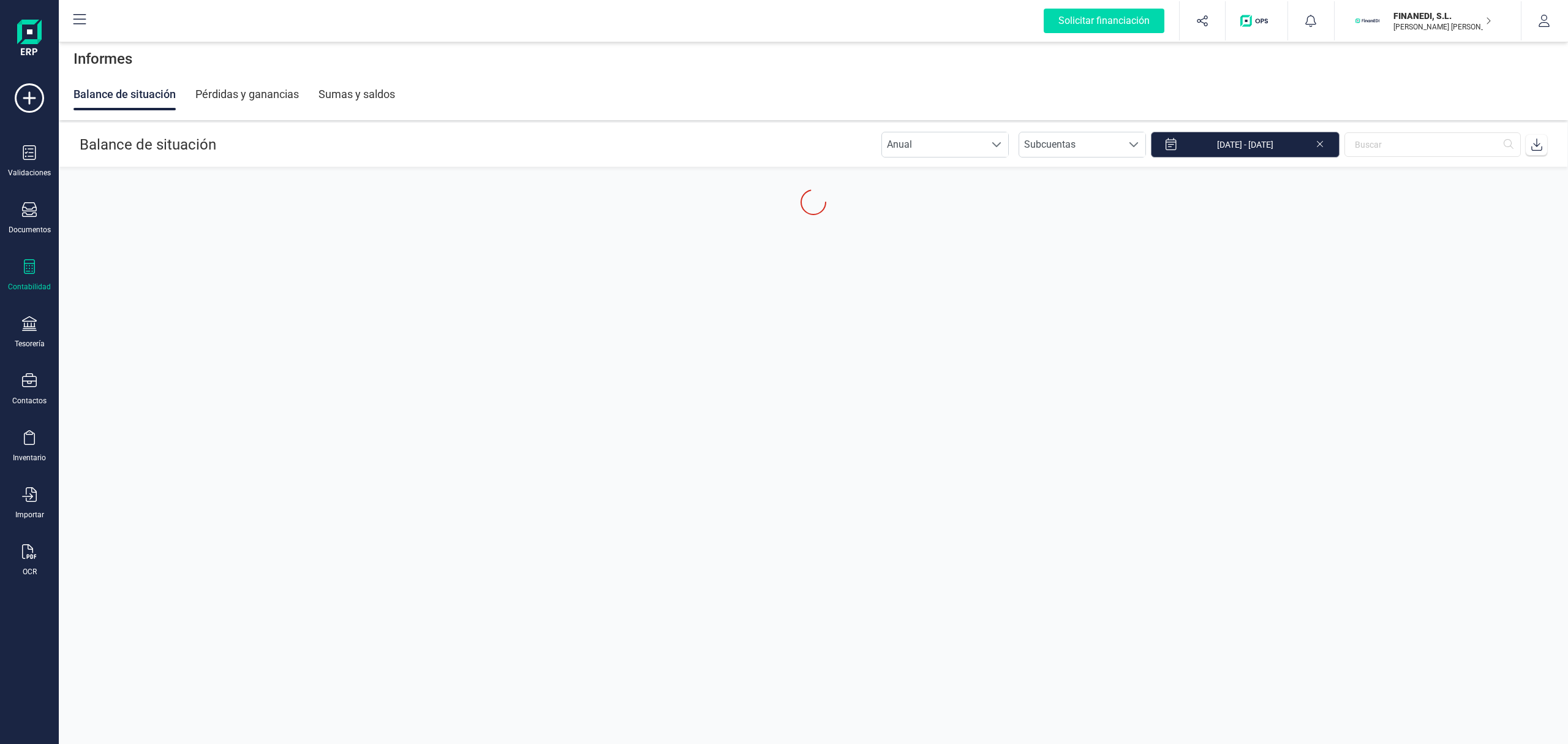
click at [1251, 145] on input "[DATE] - [DATE]" at bounding box center [1245, 145] width 189 height 25
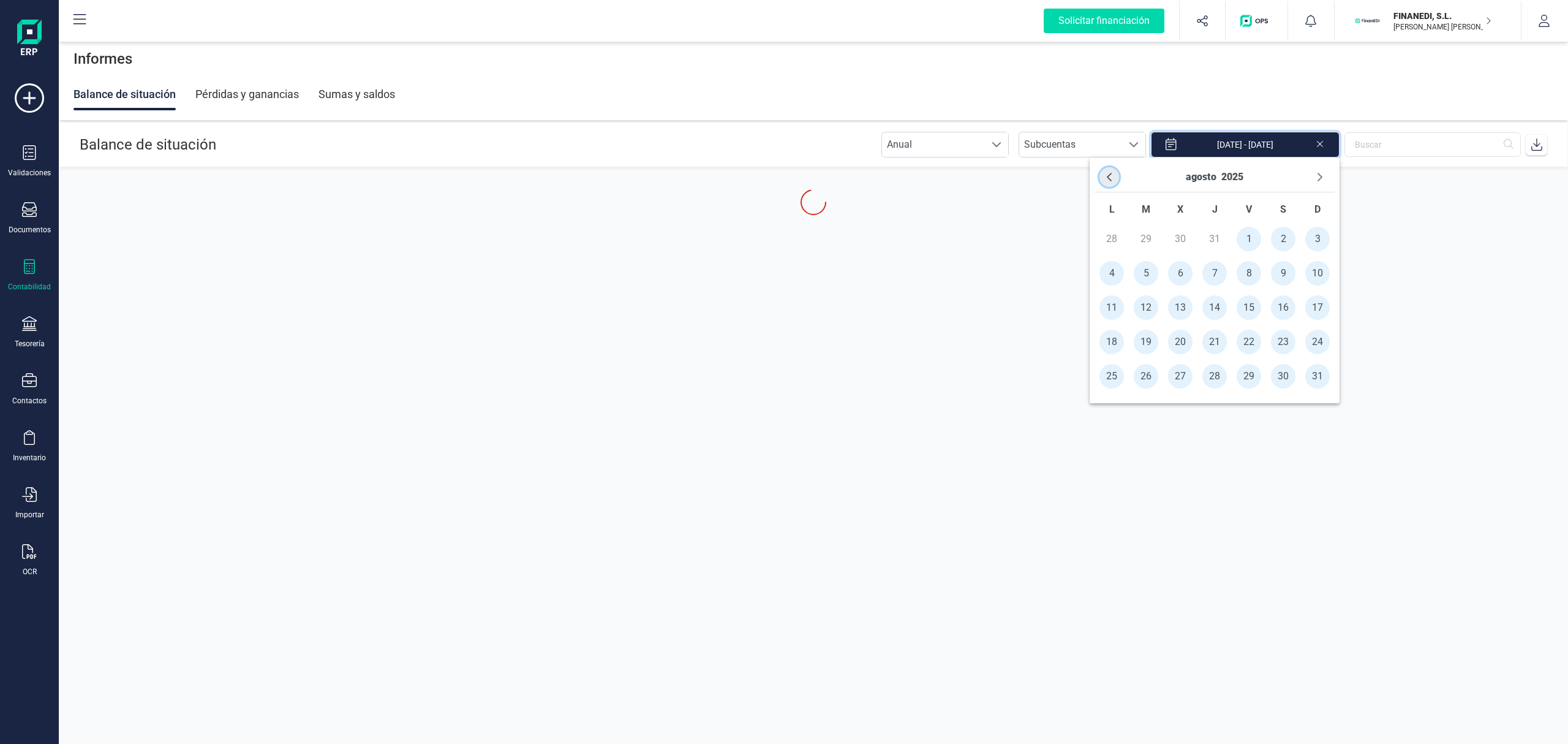
click at [1108, 168] on button "Previous Month" at bounding box center [1109, 177] width 19 height 19
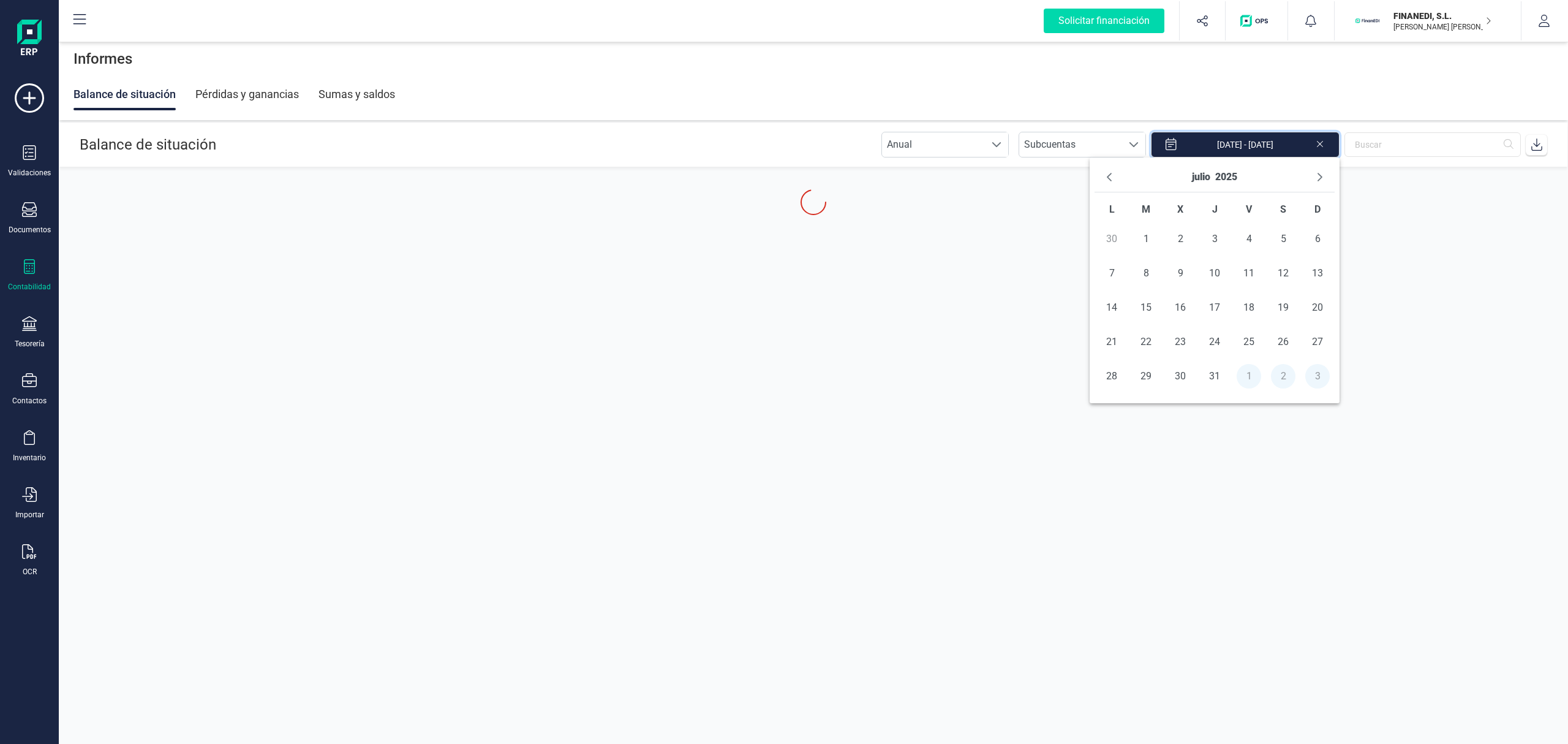
click at [1108, 168] on button "Previous Month" at bounding box center [1109, 177] width 19 height 19
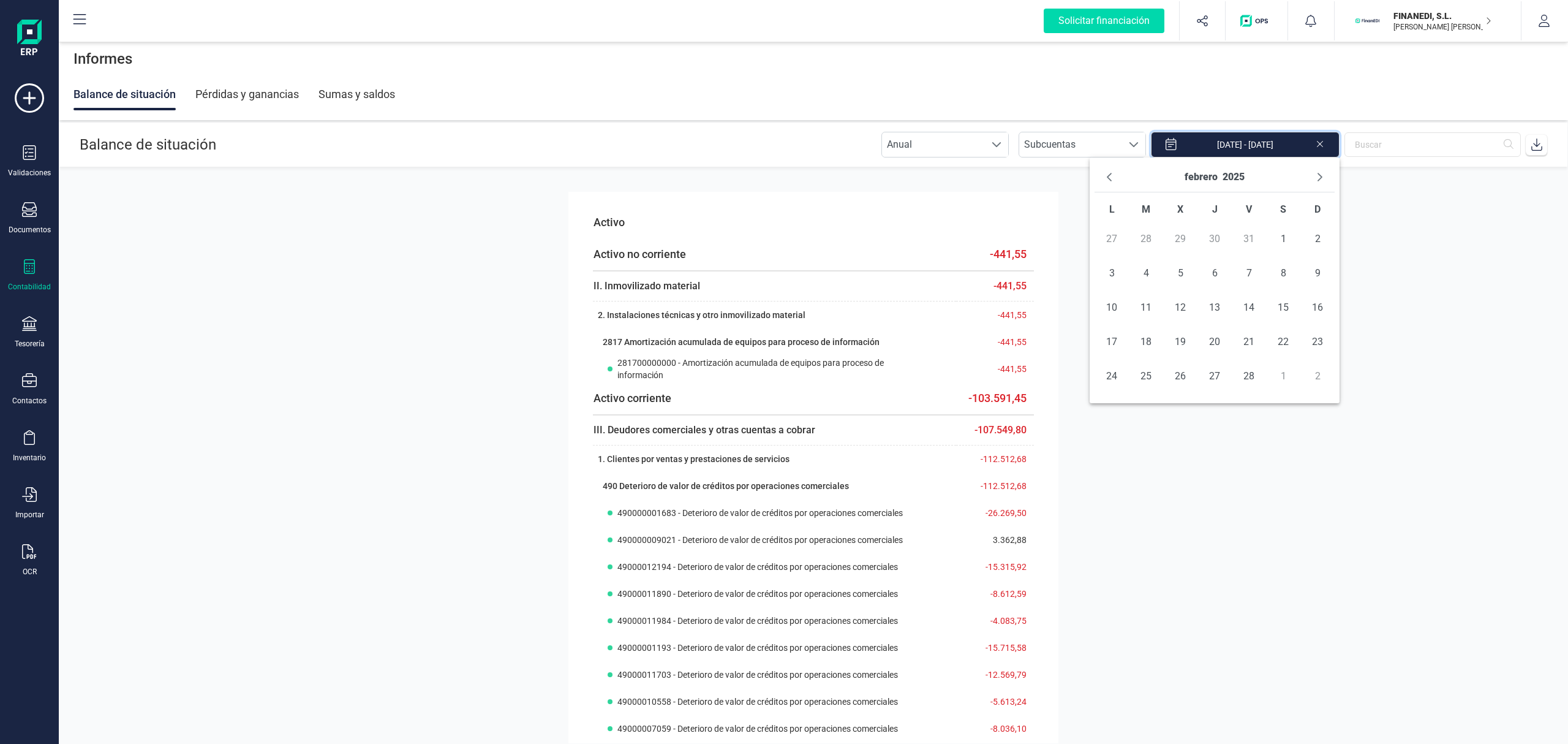
click at [1108, 168] on button "Previous Month" at bounding box center [1109, 177] width 19 height 19
click at [1174, 239] on span "1" at bounding box center [1180, 239] width 25 height 25
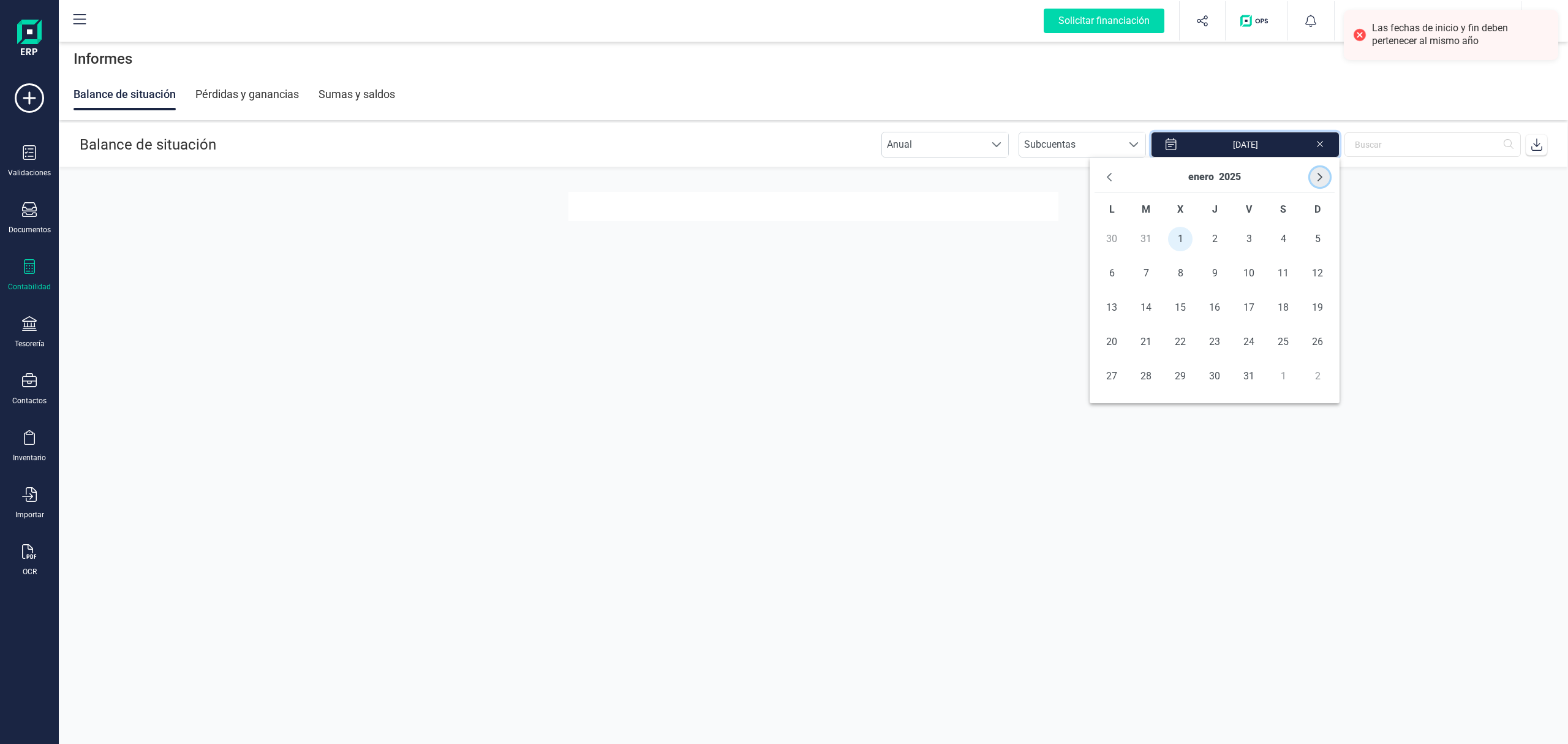
click at [1312, 182] on button "Next Month" at bounding box center [1320, 177] width 19 height 19
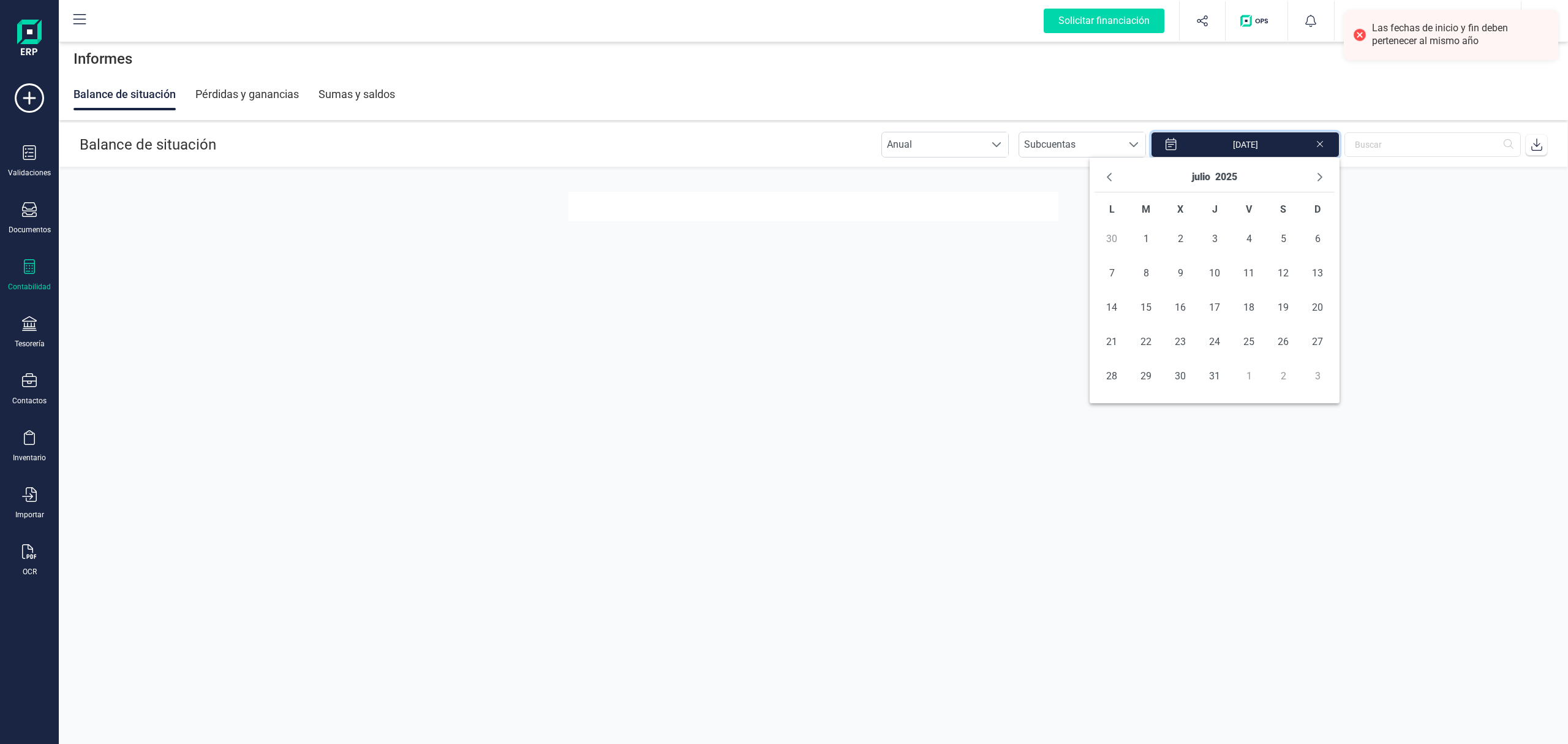
click at [1312, 182] on button "Next Month" at bounding box center [1320, 177] width 19 height 19
click at [1108, 175] on icon "Previous Month" at bounding box center [1109, 177] width 10 height 10
click at [1310, 382] on span "31" at bounding box center [1317, 376] width 25 height 25
type input "[DATE] - [DATE]"
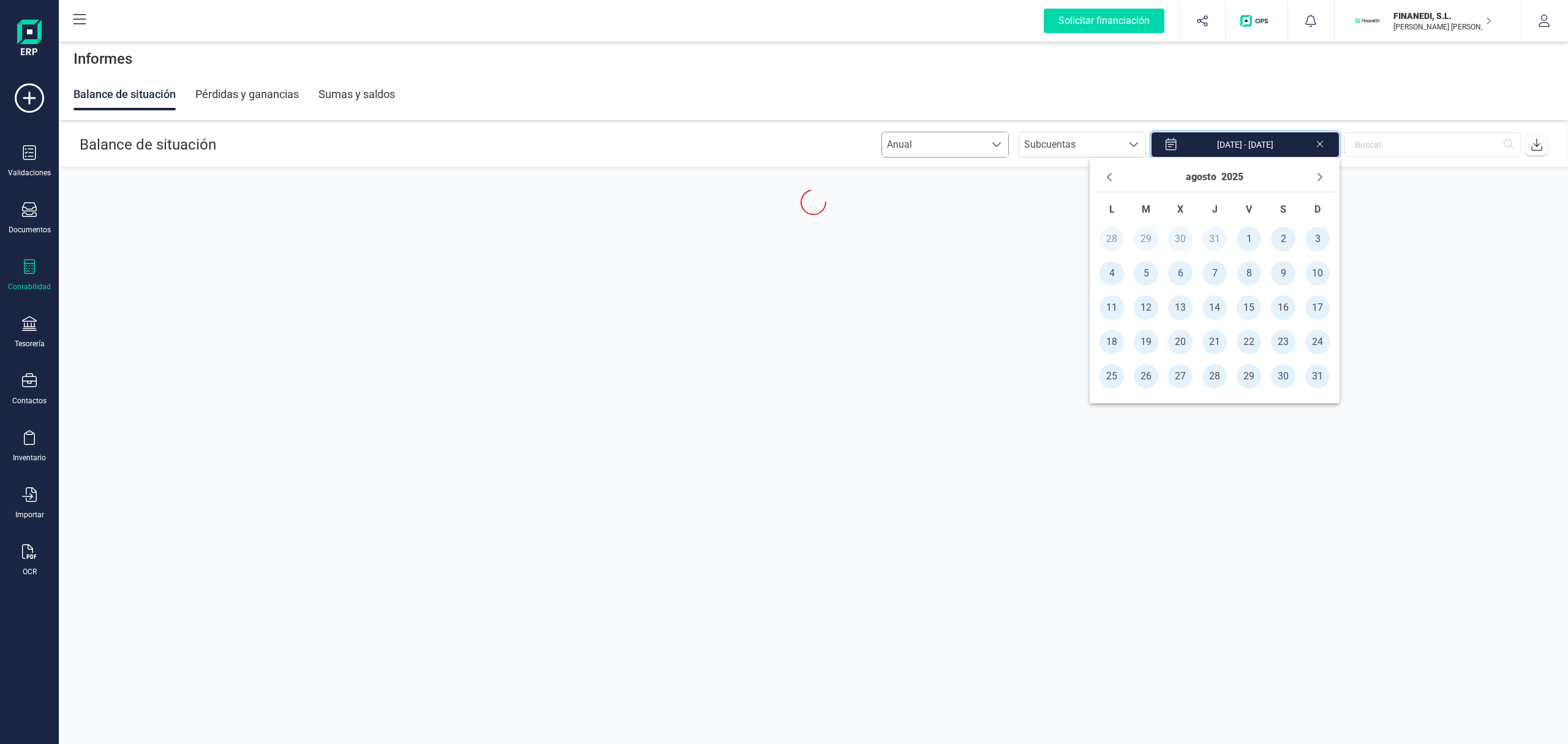
click at [985, 143] on span "Anual" at bounding box center [934, 145] width 103 height 25
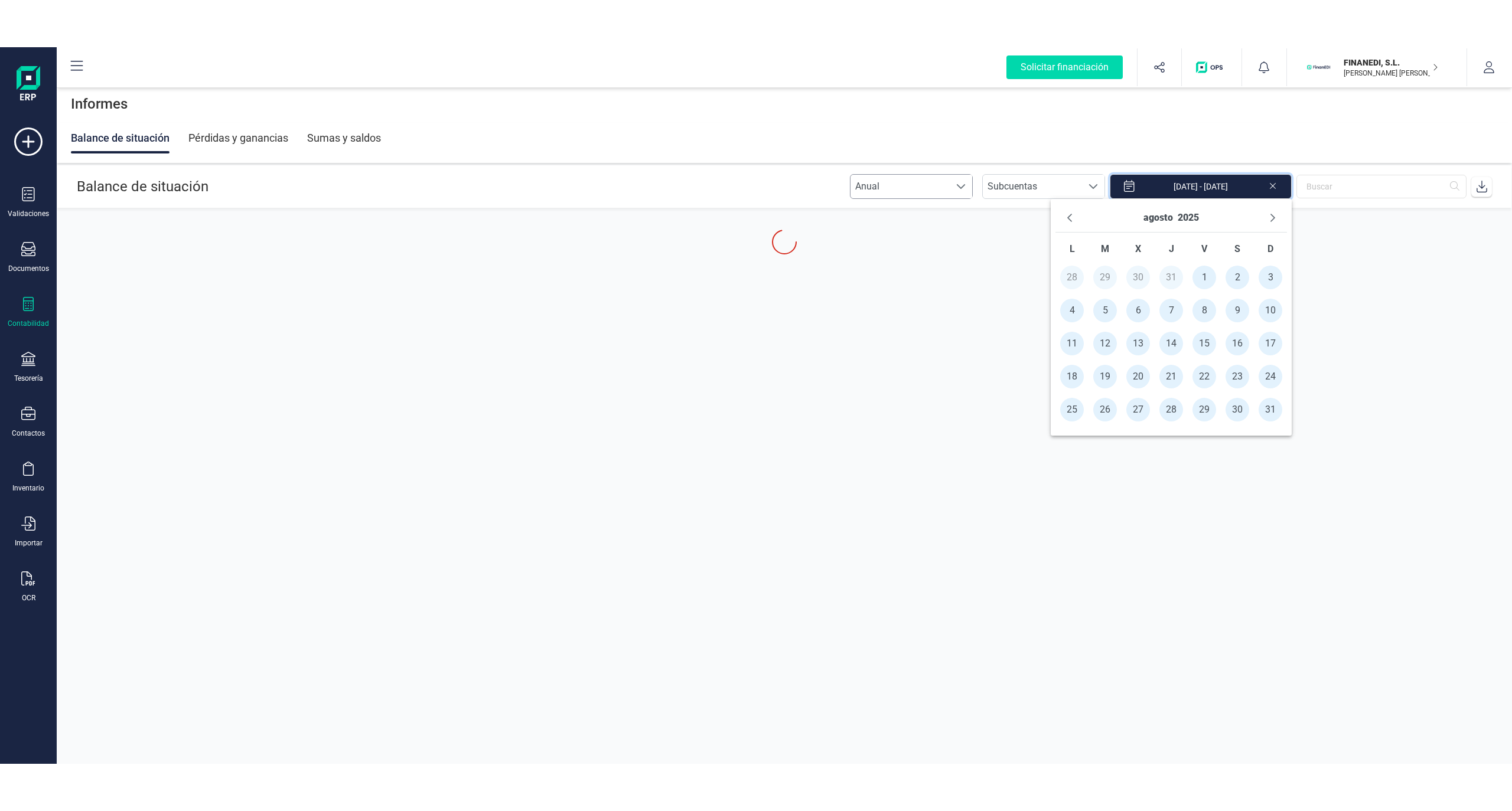
scroll to position [7, 52]
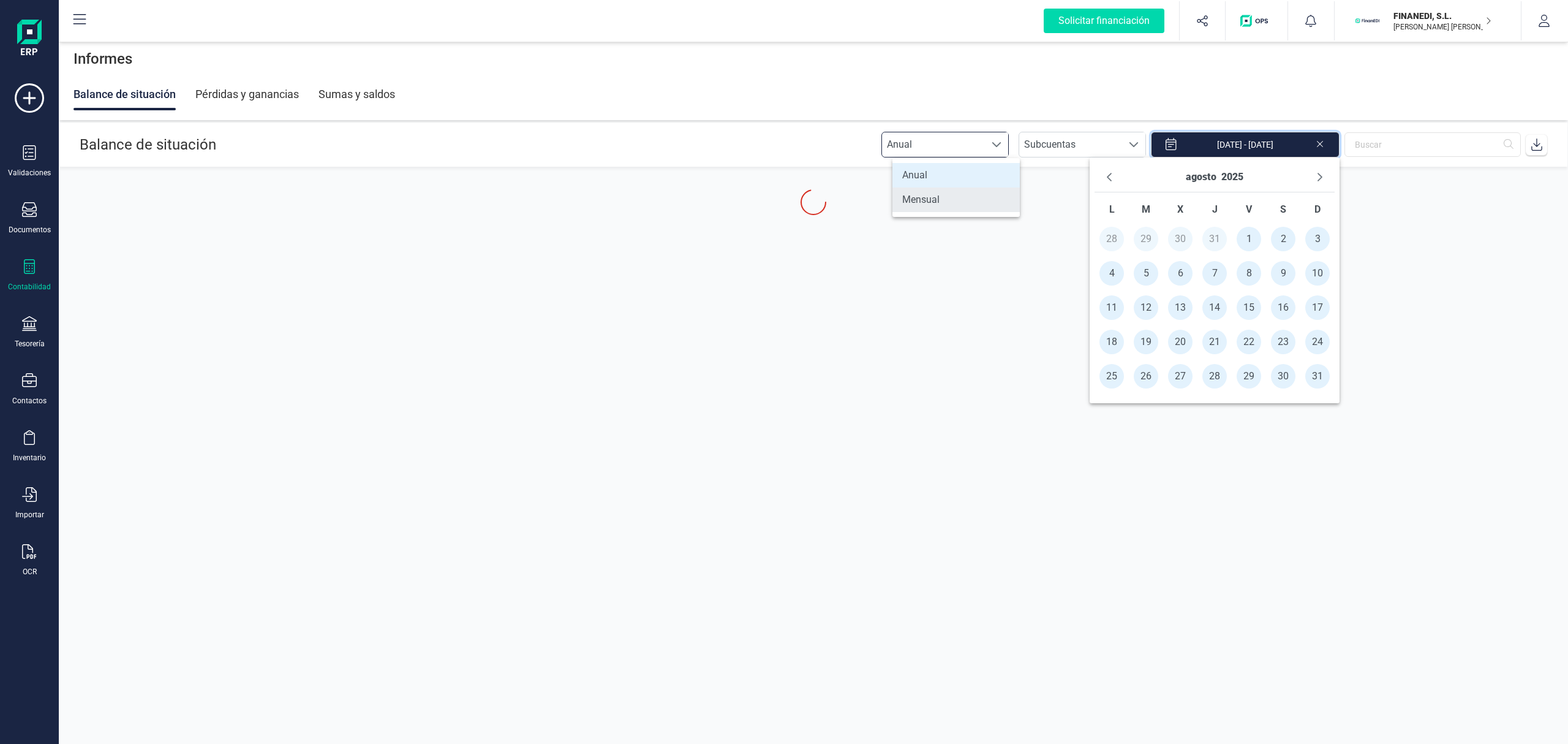
click at [946, 200] on li "Mensual" at bounding box center [956, 200] width 127 height 25
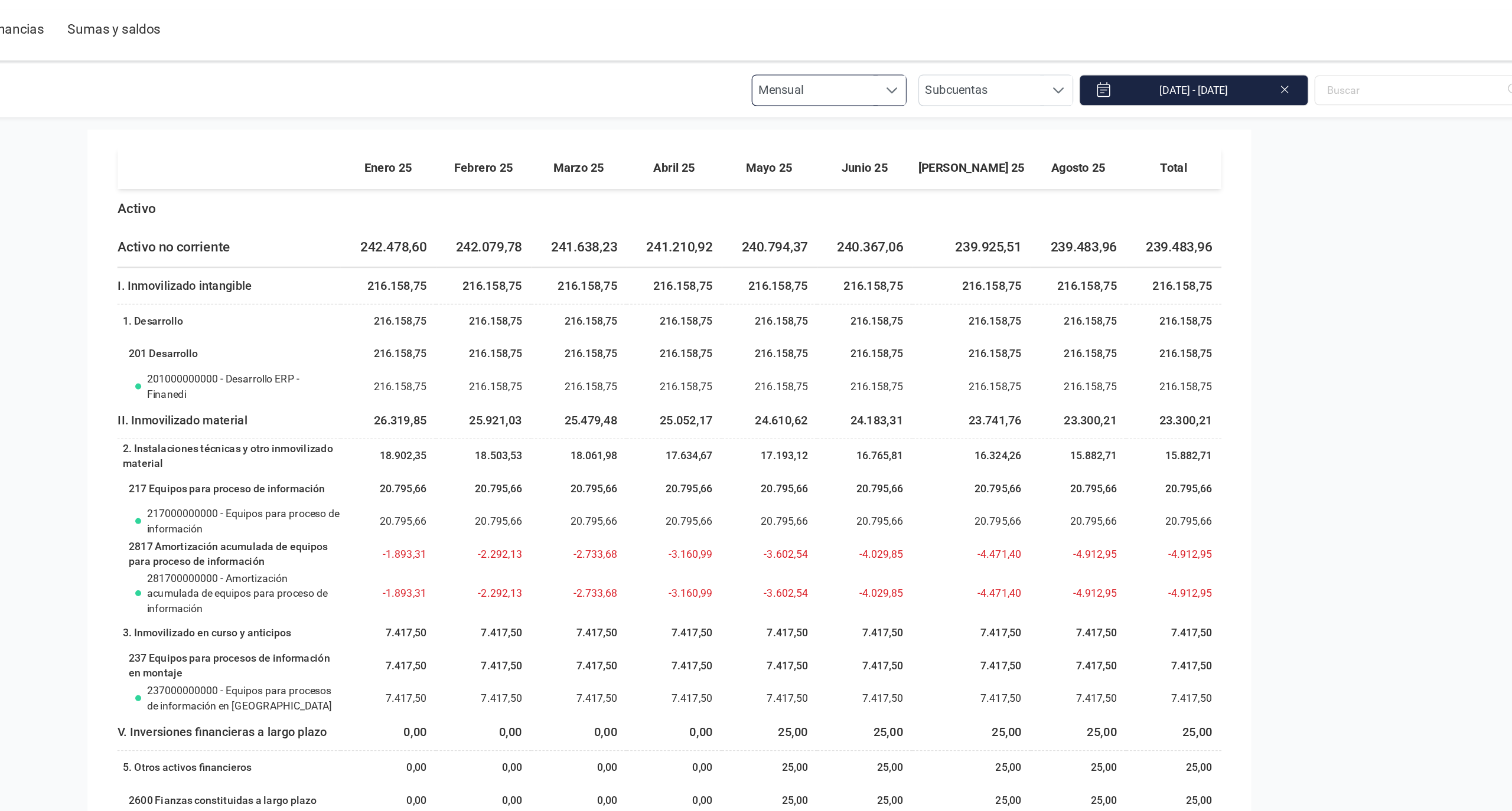
scroll to position [15, 0]
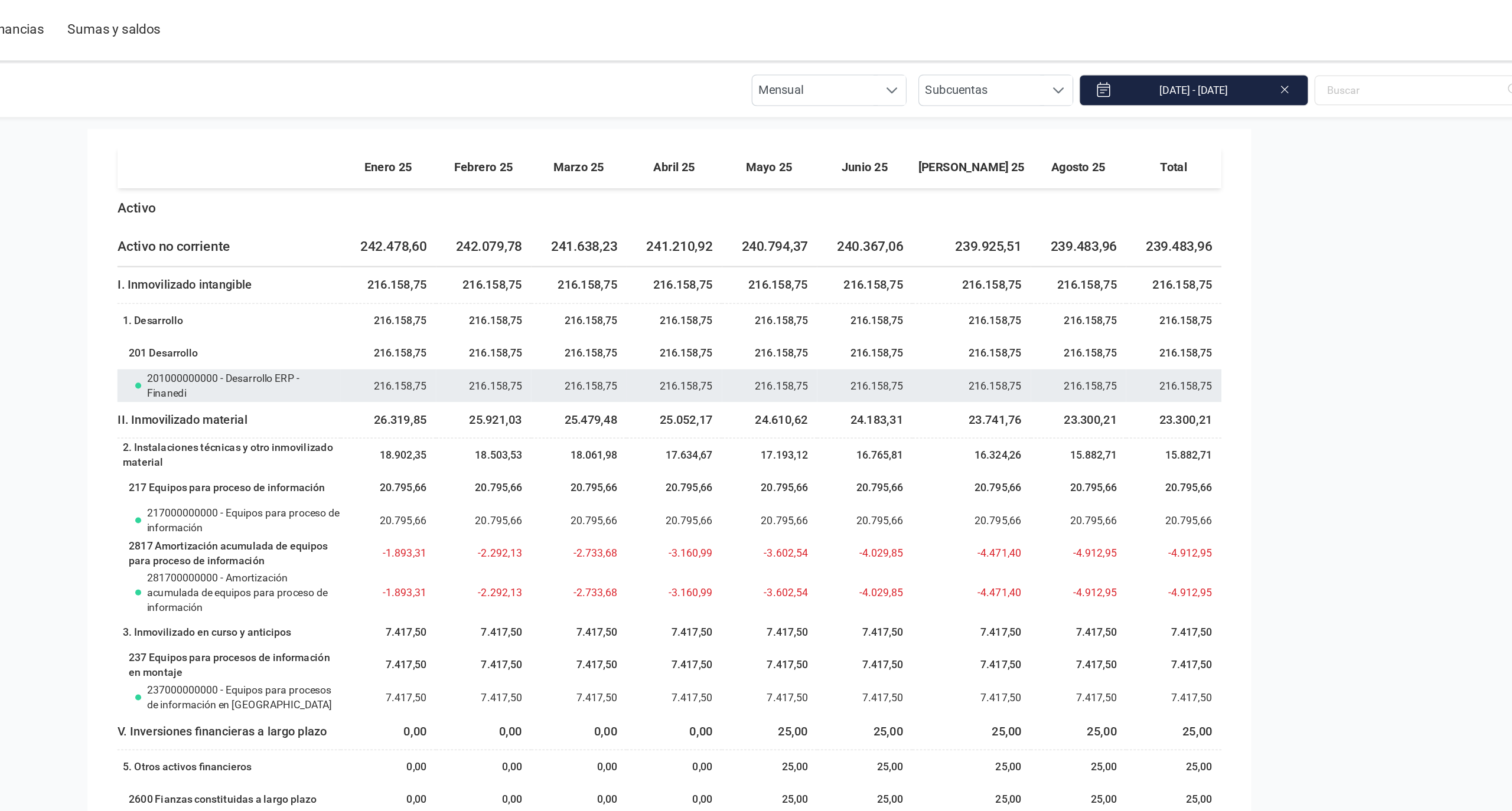
click at [1191, 372] on td "216.158,75" at bounding box center [1184, 374] width 76 height 26
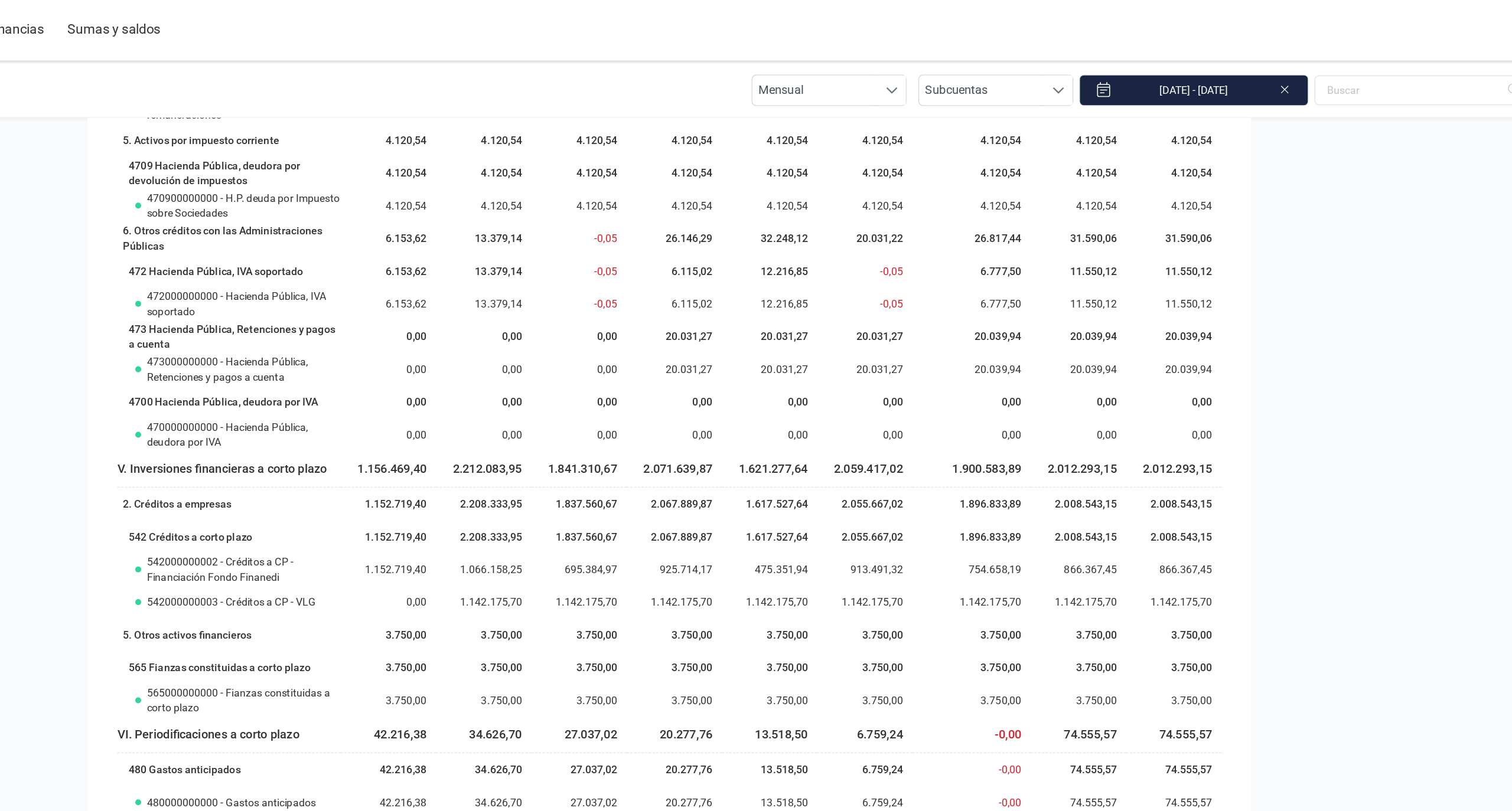
scroll to position [1562, 0]
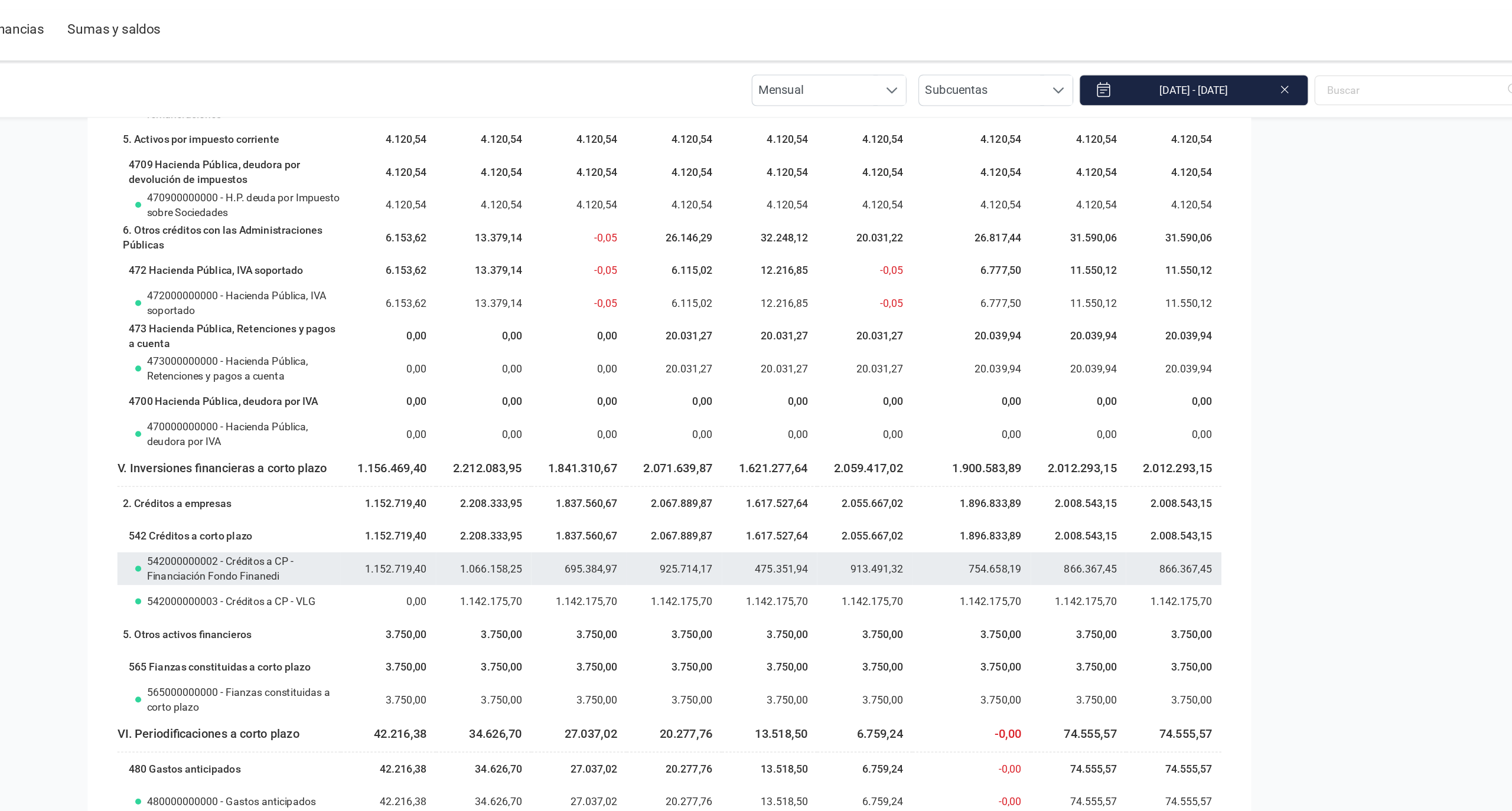
click at [1125, 527] on td "866.367,45" at bounding box center [1109, 519] width 76 height 26
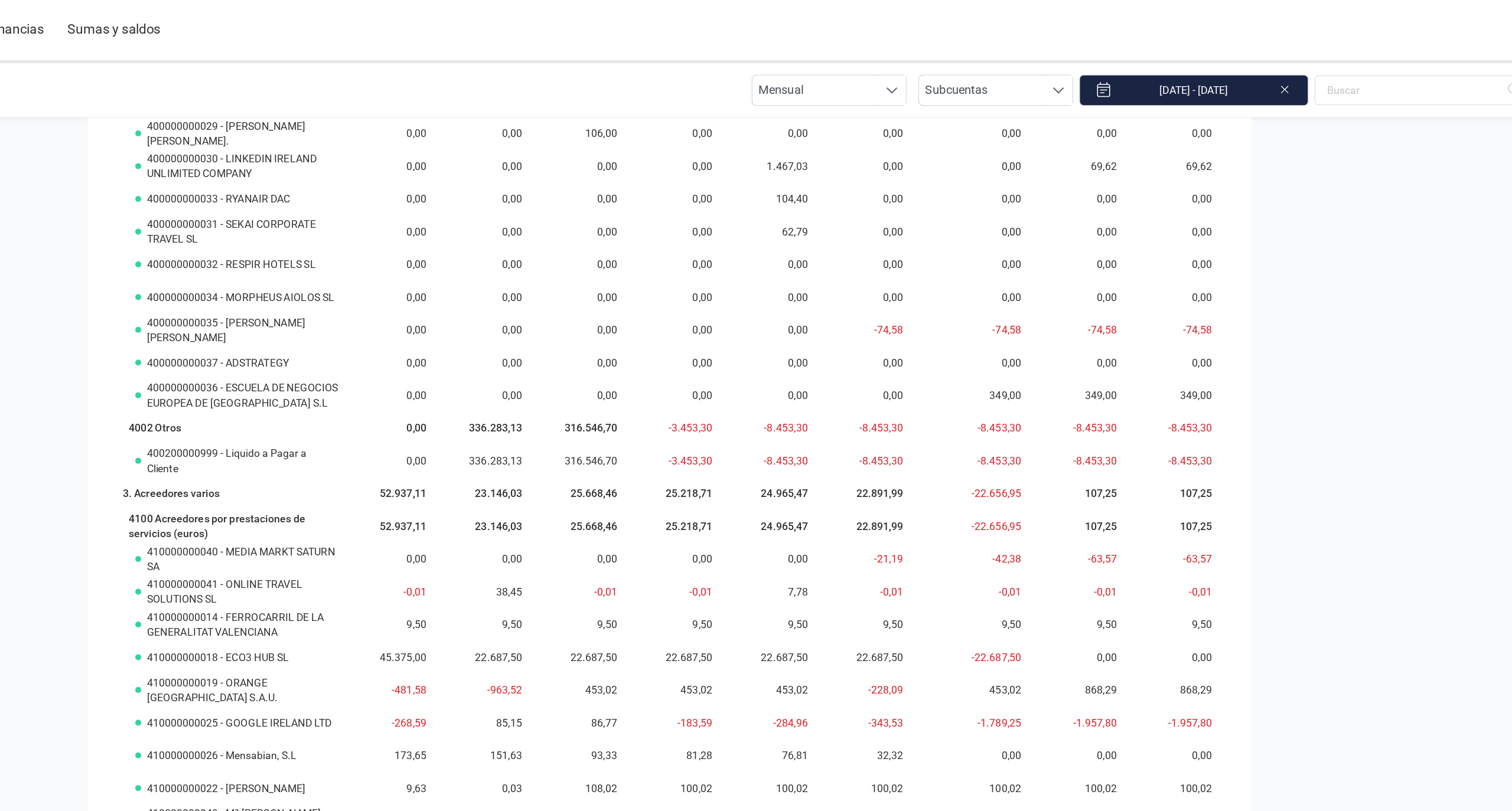
scroll to position [3936, 0]
click at [1159, 539] on td "-0,01" at bounding box center [1184, 538] width 76 height 26
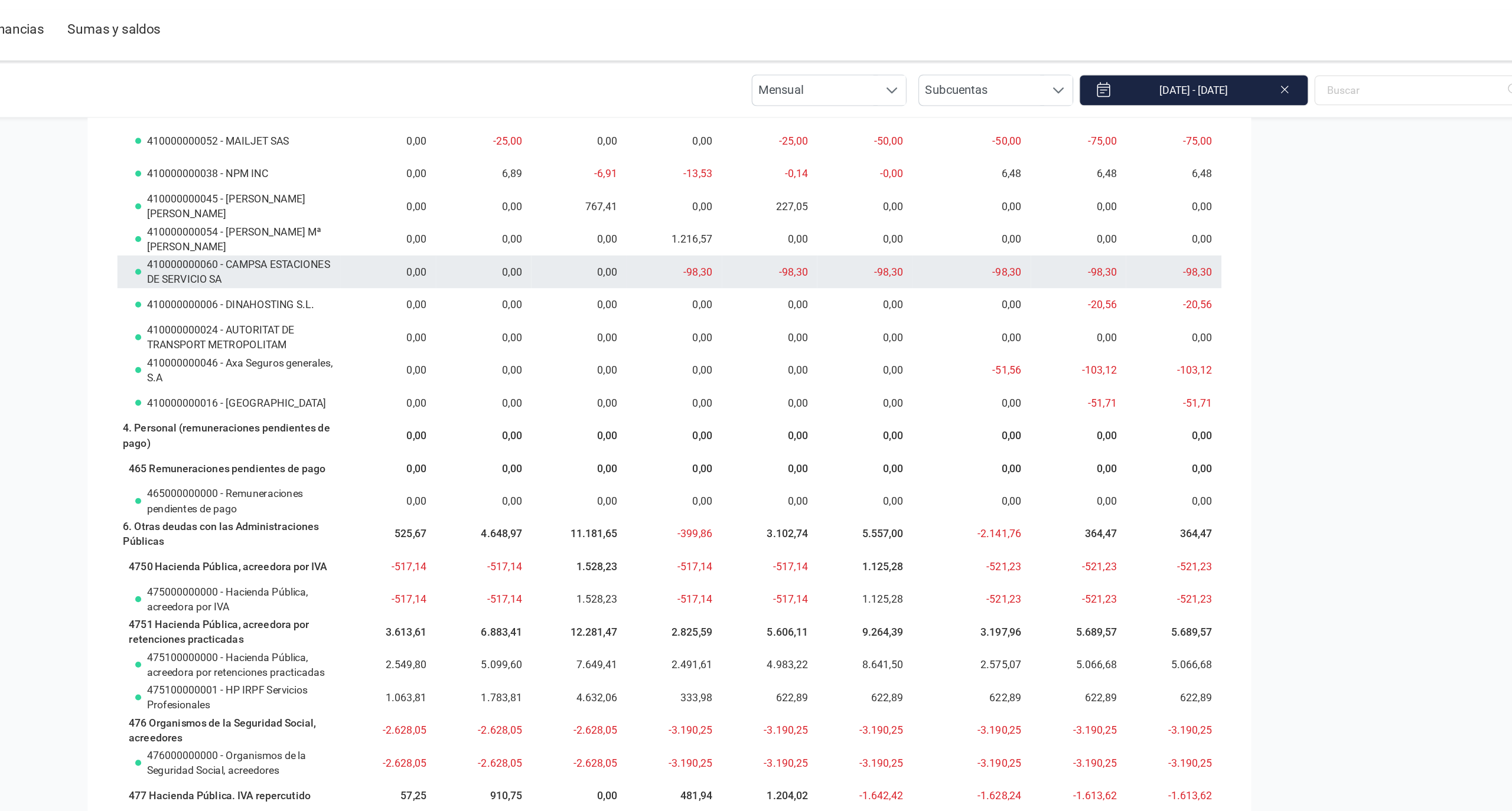
scroll to position [4840, 0]
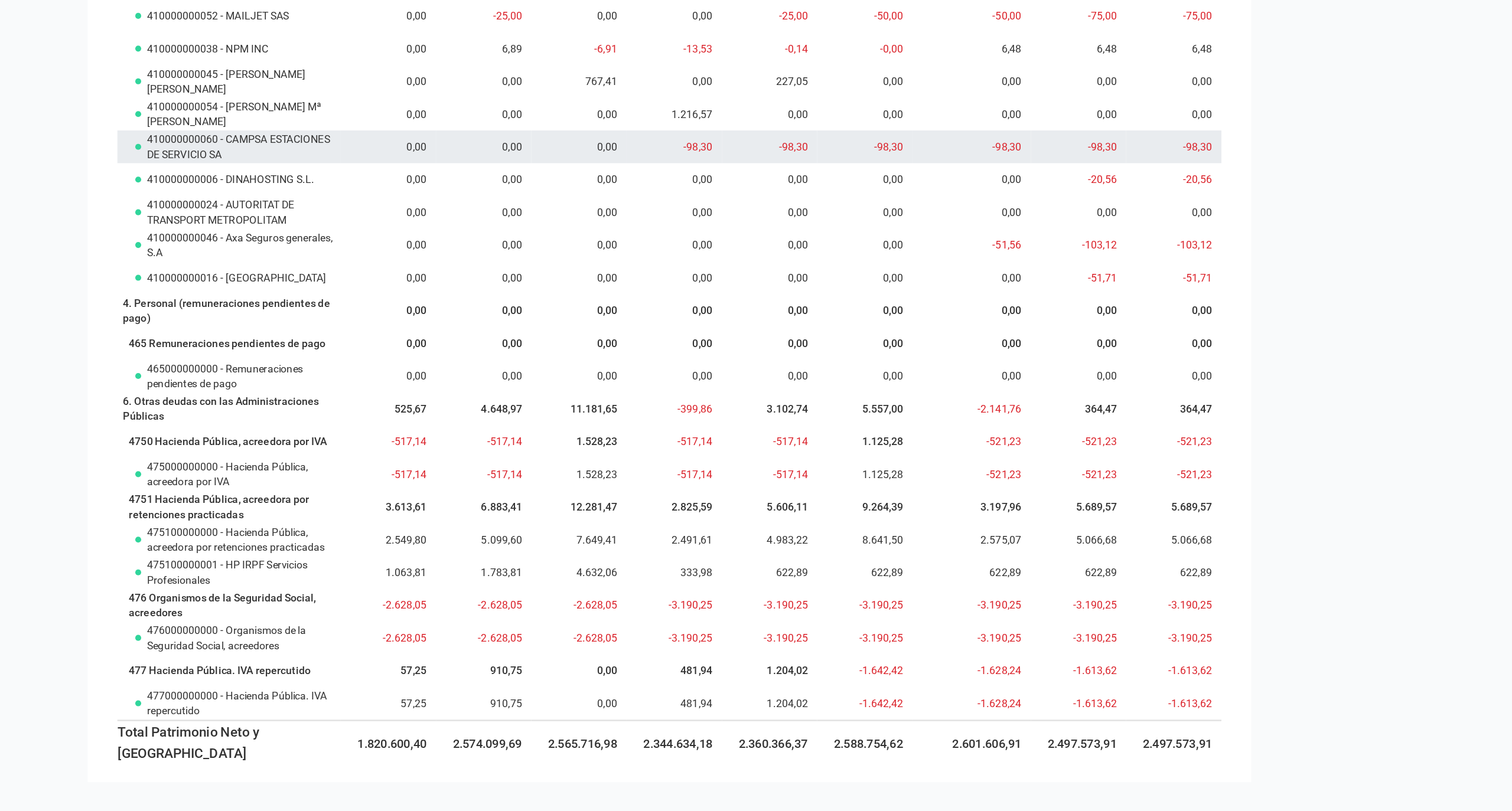
click at [1160, 630] on td "622,89" at bounding box center [1184, 621] width 76 height 26
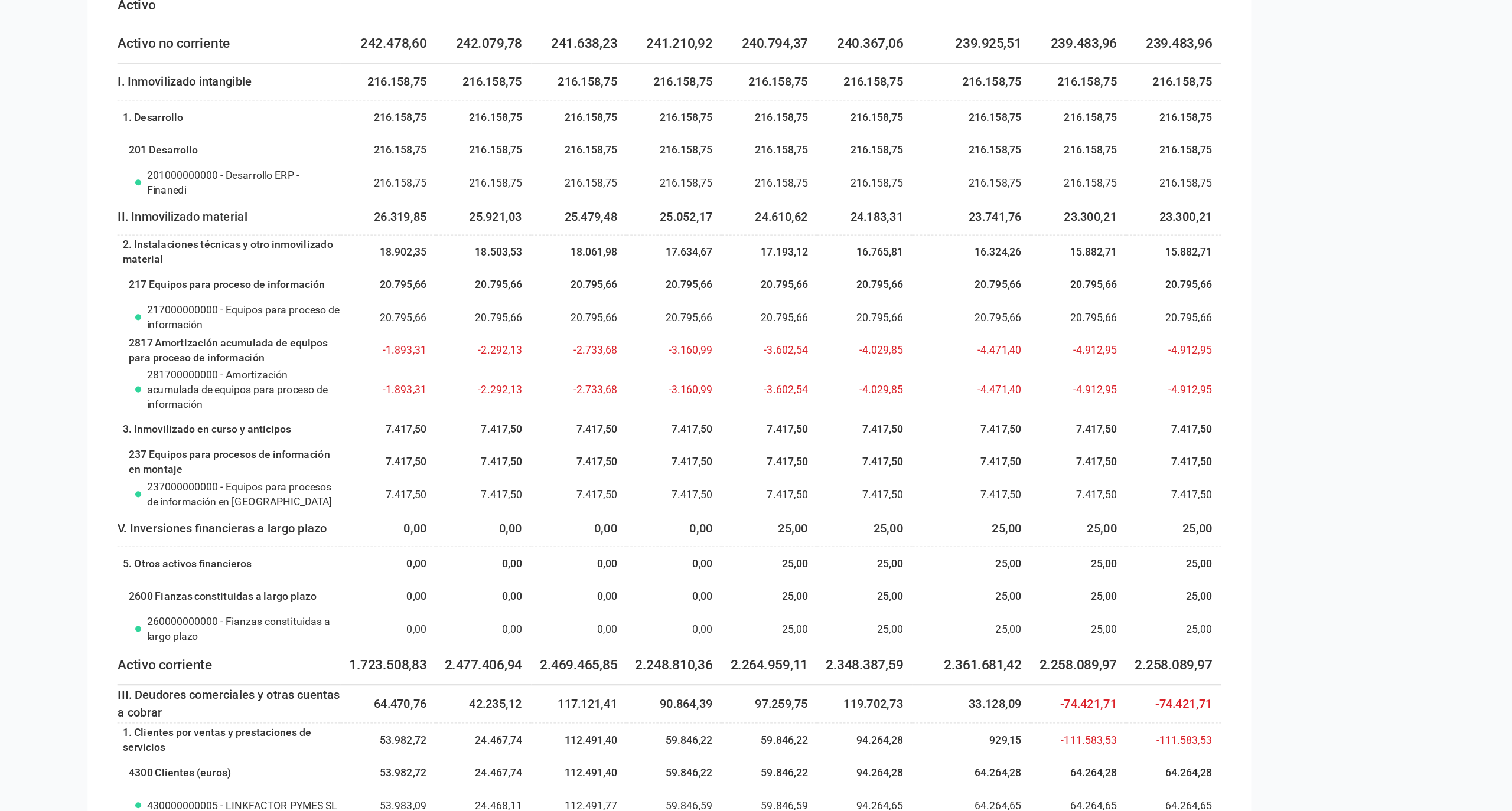
scroll to position [0, 0]
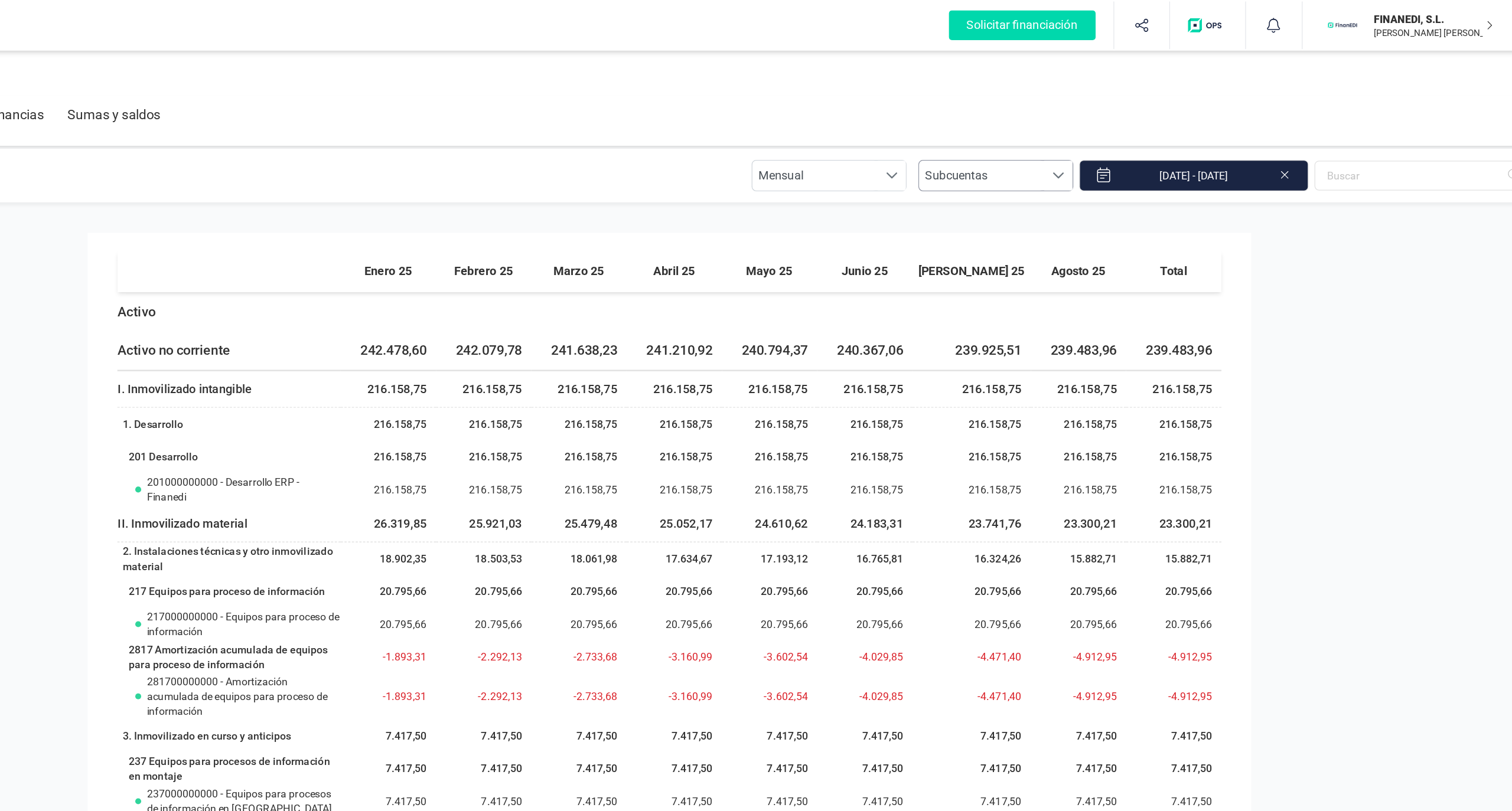
click at [1027, 143] on span "Subcuentas" at bounding box center [1033, 139] width 99 height 24
click at [1266, 219] on section "enero 25 febrero 25 marzo 25 abril 25 mayo 25 junio 25 [PERSON_NAME] 25 [PERSON…" at bounding box center [784, 486] width 1455 height 650
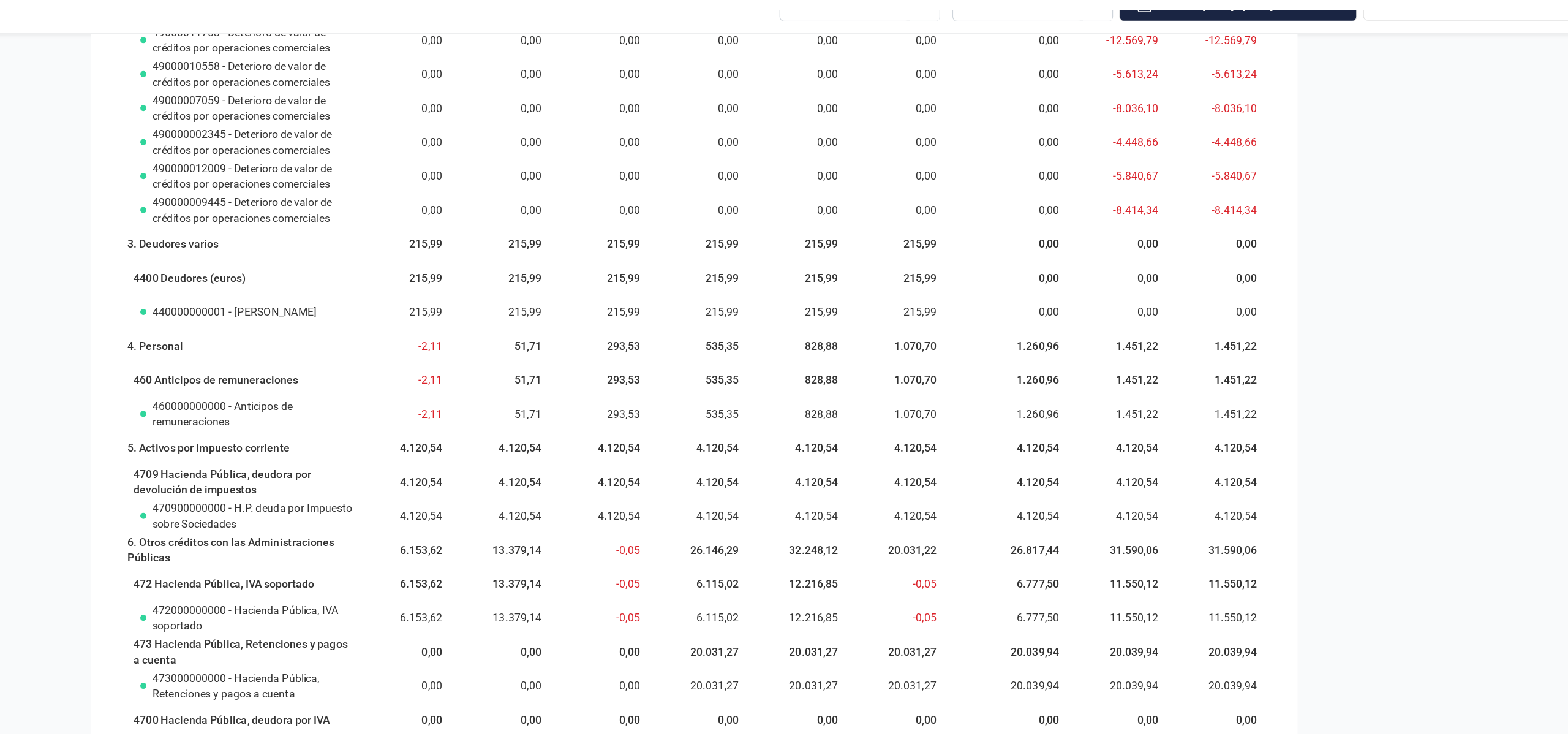
scroll to position [0, 0]
